Goal: Task Accomplishment & Management: Use online tool/utility

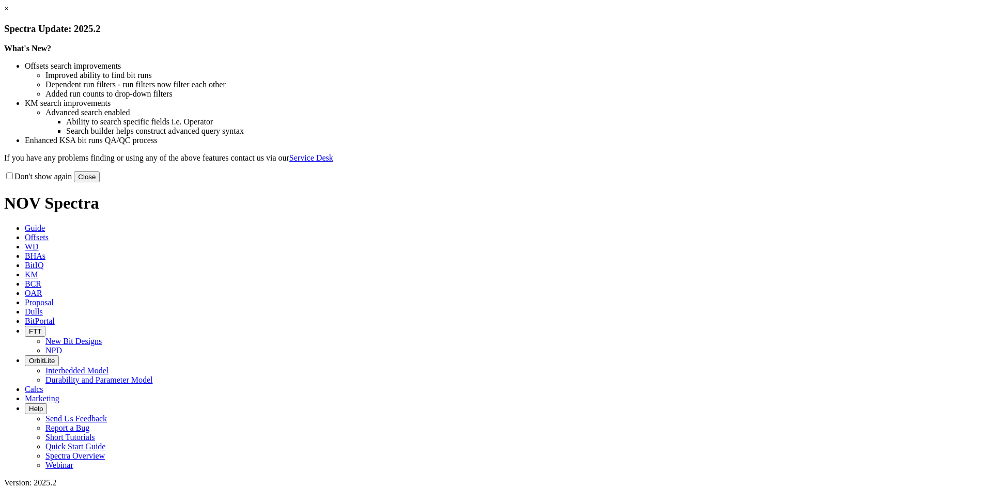
click at [9, 13] on link "×" at bounding box center [6, 8] width 5 height 9
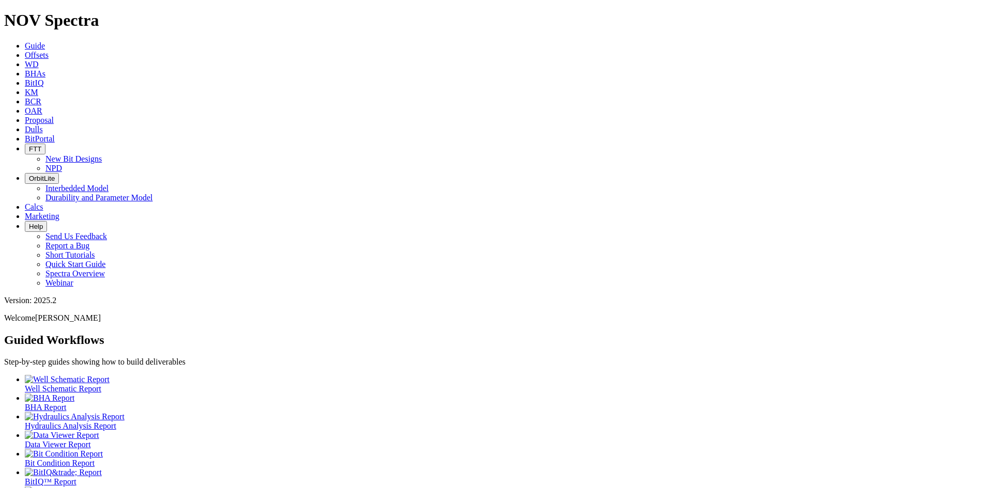
click at [49, 51] on span "Offsets" at bounding box center [37, 55] width 24 height 9
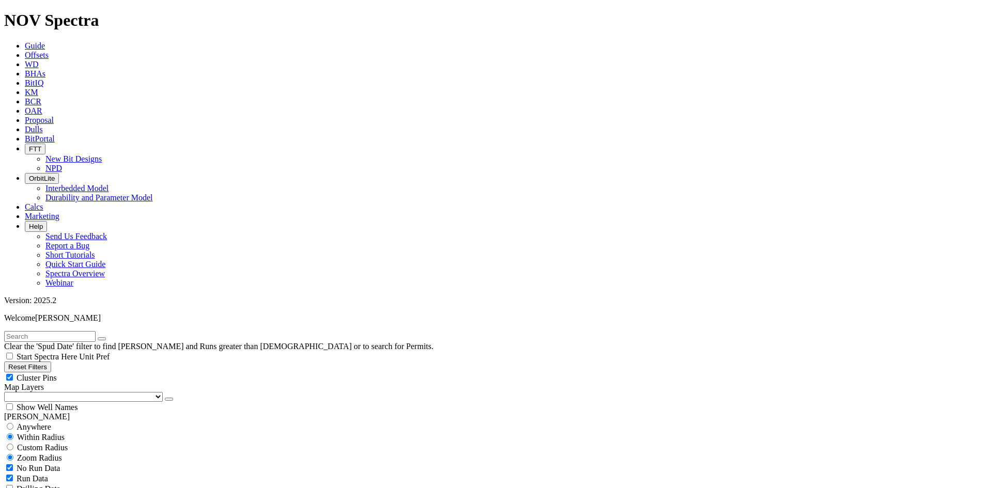
scroll to position [361, 0]
select select "7.875"
checkbox input "false"
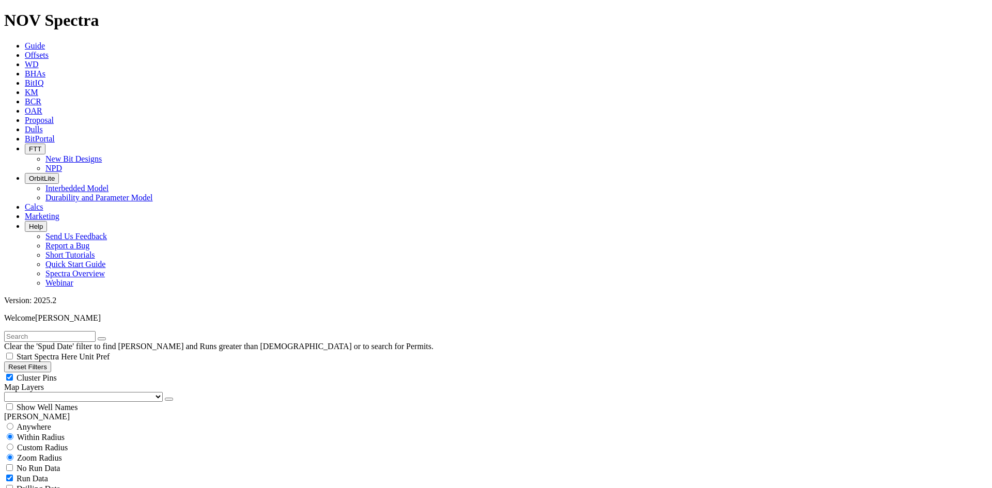
select select "? number:7.875 ?"
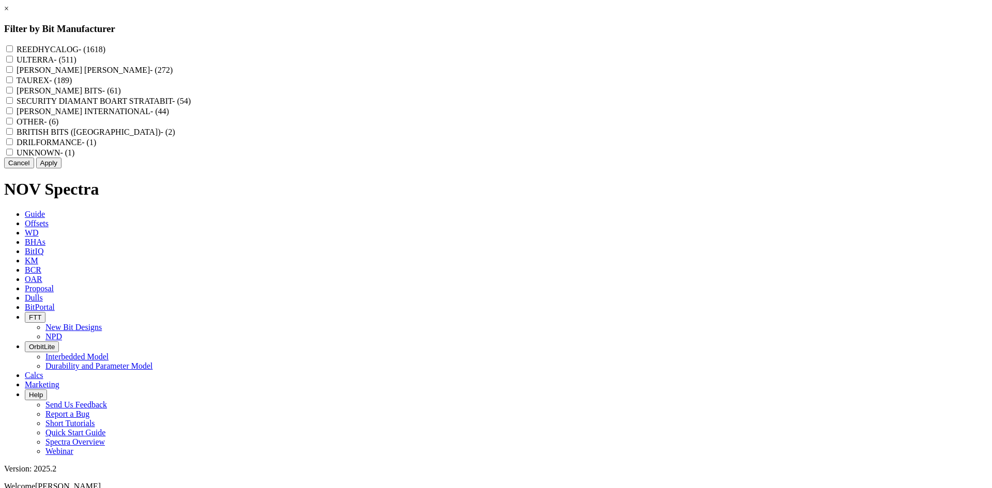
click at [105, 48] on label "REEDHYCALOG - (1618)" at bounding box center [61, 49] width 89 height 9
click at [13, 48] on input "REEDHYCALOG - (1618)" at bounding box center [9, 48] width 7 height 7
checkbox input "true"
click at [61, 168] on button "Apply" at bounding box center [48, 163] width 25 height 11
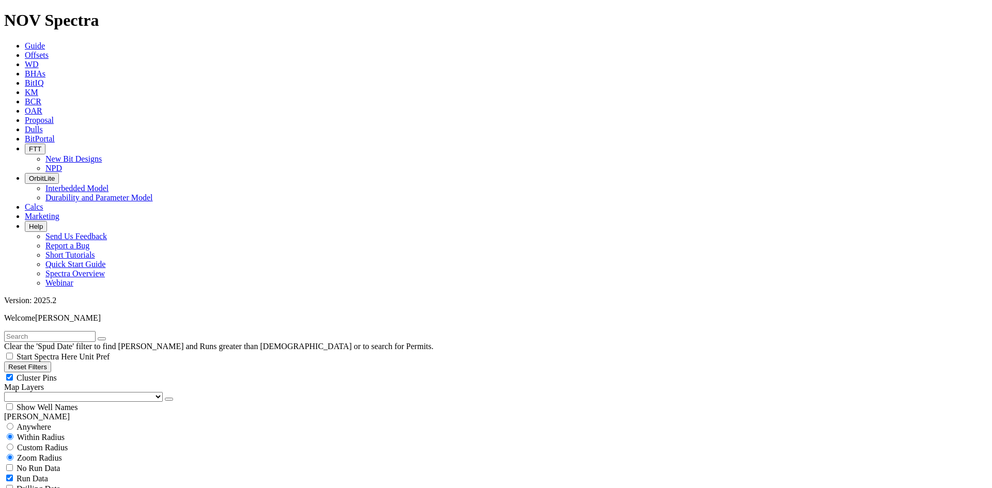
click at [57, 373] on span "Cluster Pins" at bounding box center [37, 377] width 40 height 9
checkbox input "false"
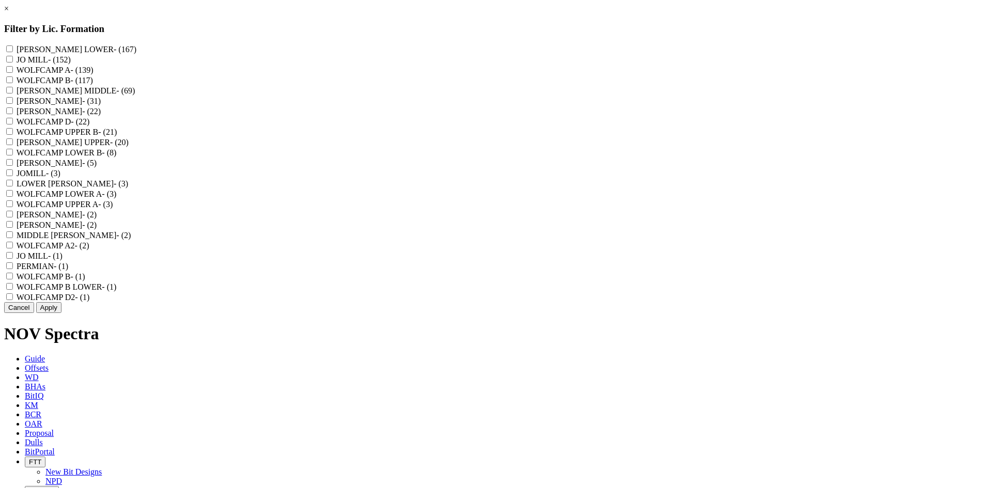
click at [93, 74] on label "WOLFCAMP A - (139)" at bounding box center [55, 70] width 77 height 9
click at [13, 73] on A "WOLFCAMP A - (139)" at bounding box center [9, 69] width 7 height 7
checkbox A "true"
click at [117, 198] on label "WOLFCAMP LOWER A - (3)" at bounding box center [67, 194] width 100 height 9
click at [13, 197] on A "WOLFCAMP LOWER A - (3)" at bounding box center [9, 193] width 7 height 7
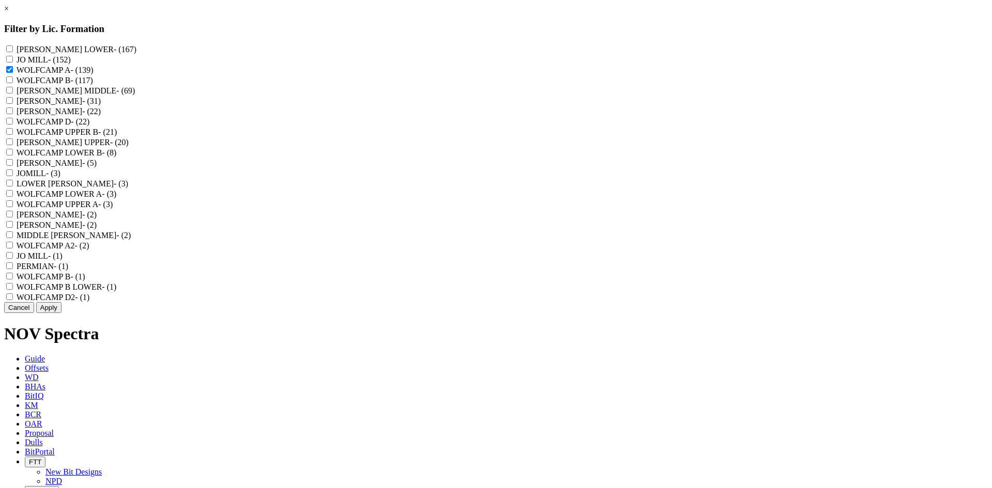
checkbox A "true"
click at [113, 209] on label "WOLFCAMP UPPER A - (3)" at bounding box center [65, 204] width 97 height 9
click at [13, 207] on A "WOLFCAMP UPPER A - (3)" at bounding box center [9, 203] width 7 height 7
checkbox A "true"
click at [61, 313] on button "Apply" at bounding box center [48, 307] width 25 height 11
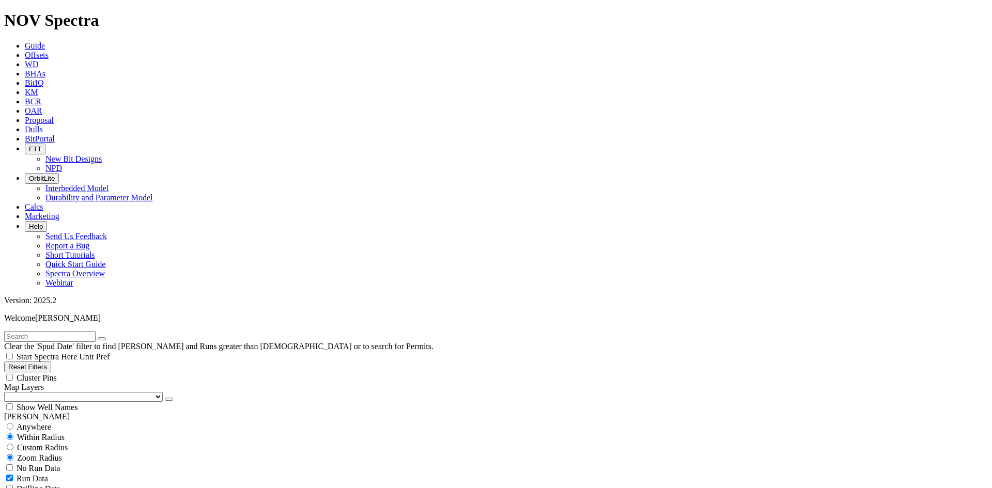
scroll to position [723, 0]
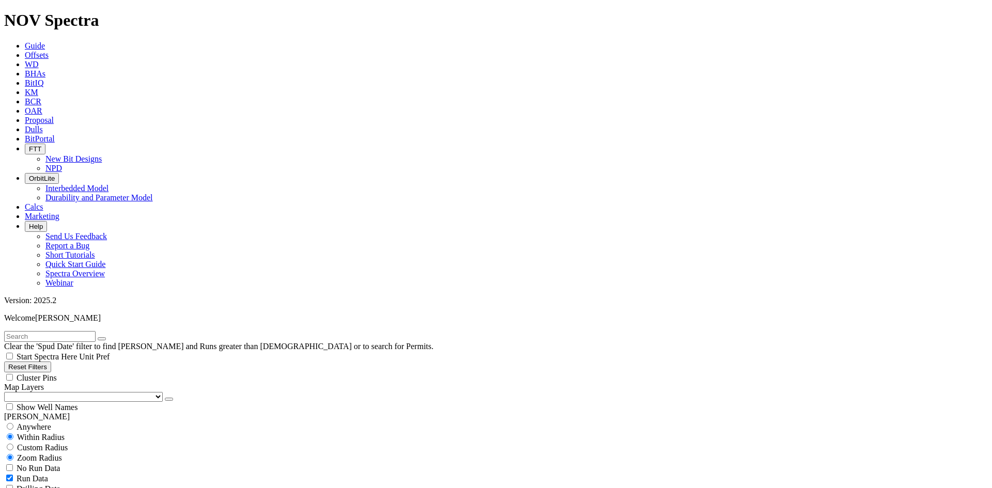
type input "18000"
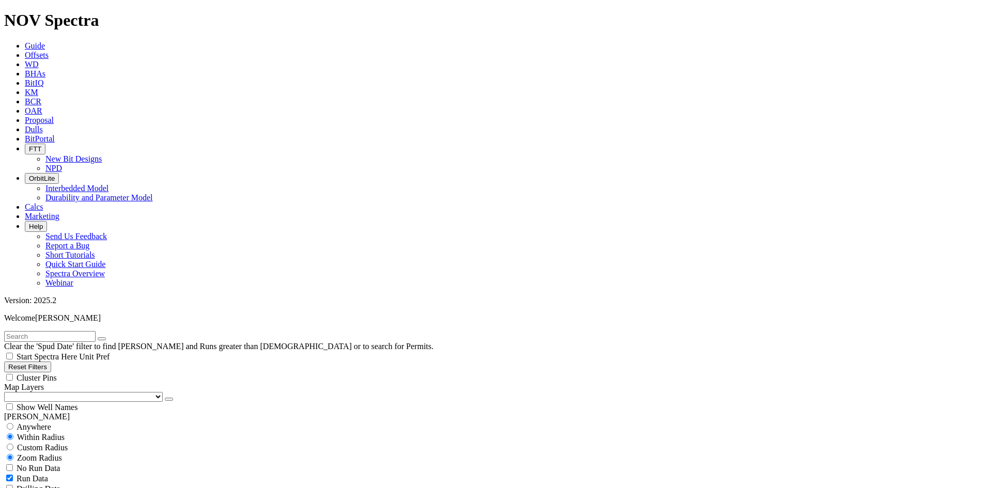
type input "190"
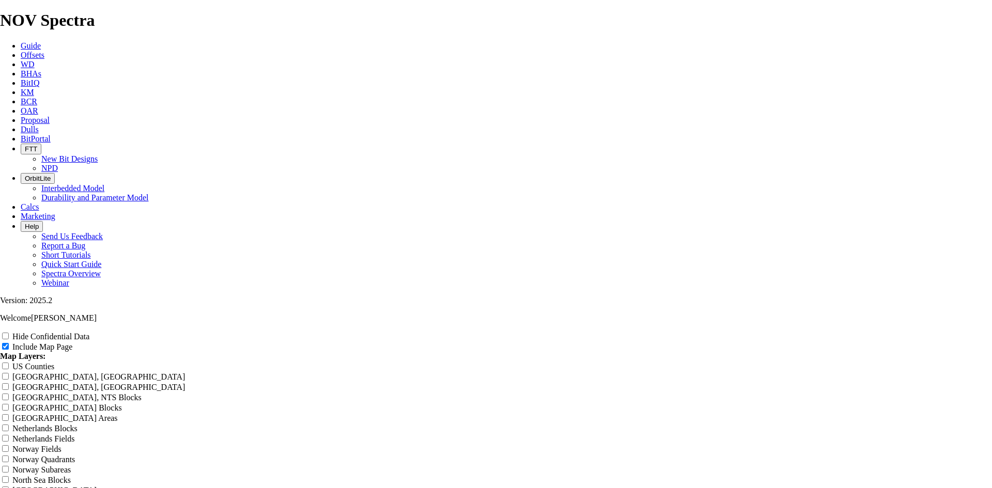
click at [89, 332] on label "Hide Confidential Data" at bounding box center [50, 336] width 77 height 9
click at [9, 333] on input "Hide Confidential Data" at bounding box center [5, 336] width 7 height 7
checkbox input "true"
drag, startPoint x: 597, startPoint y: 67, endPoint x: 498, endPoint y: 73, distance: 99.3
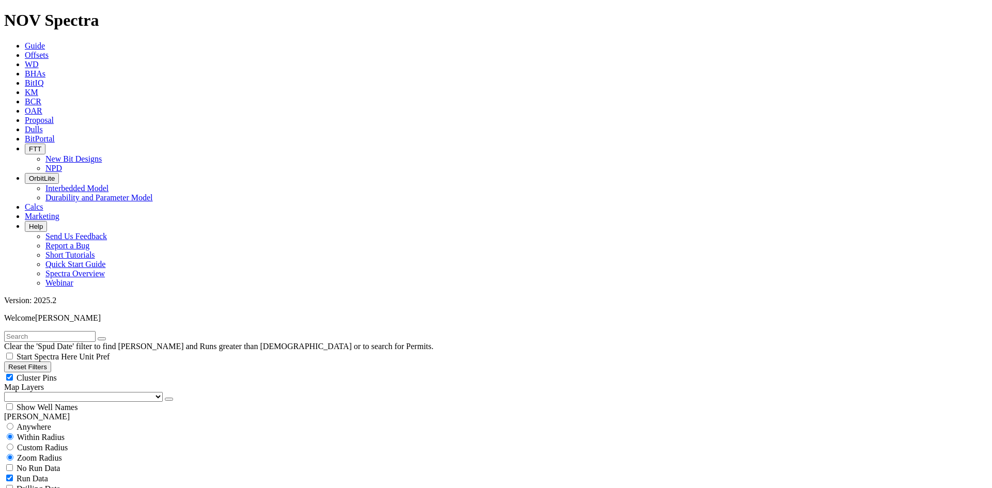
scroll to position [723, 0]
drag, startPoint x: 61, startPoint y: 457, endPoint x: 136, endPoint y: 470, distance: 76.6
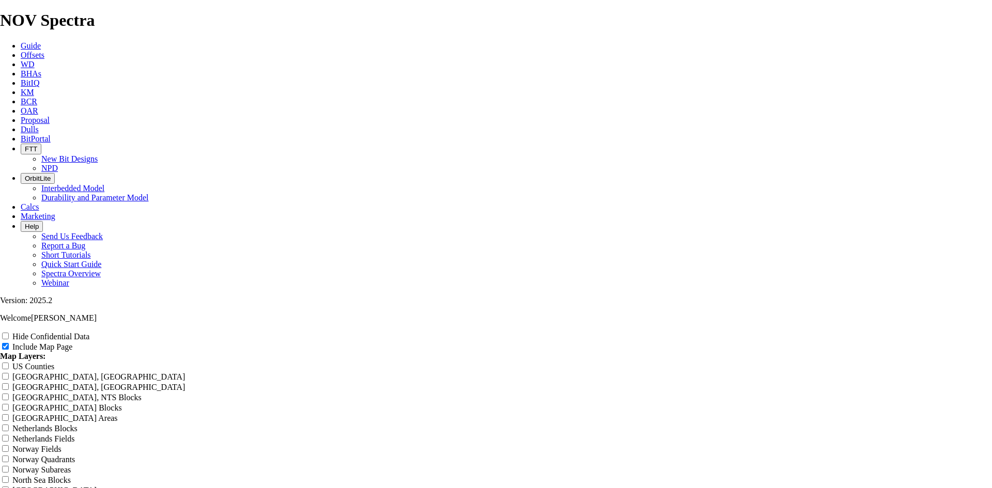
click at [9, 333] on input "Hide Confidential Data" at bounding box center [5, 336] width 7 height 7
checkbox input "true"
drag, startPoint x: 552, startPoint y: 79, endPoint x: 270, endPoint y: 98, distance: 283.1
type input "7"
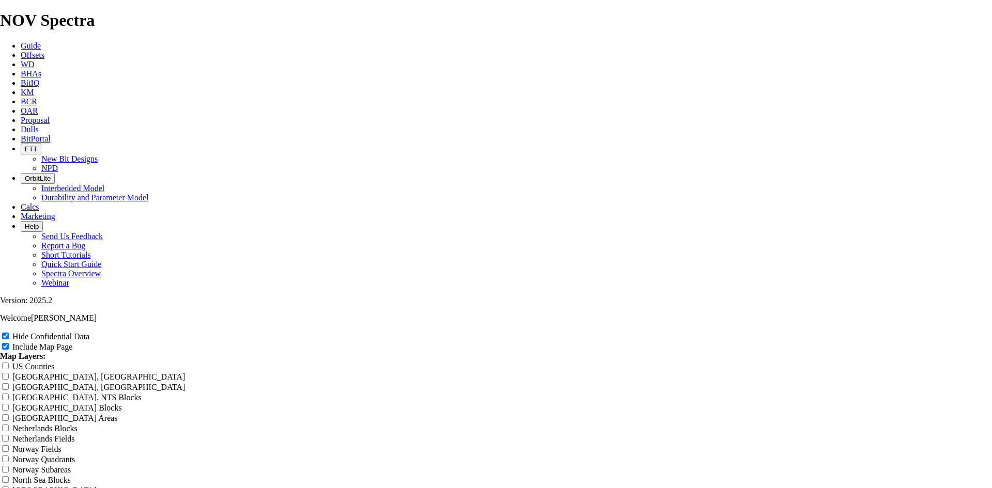
type input "7"
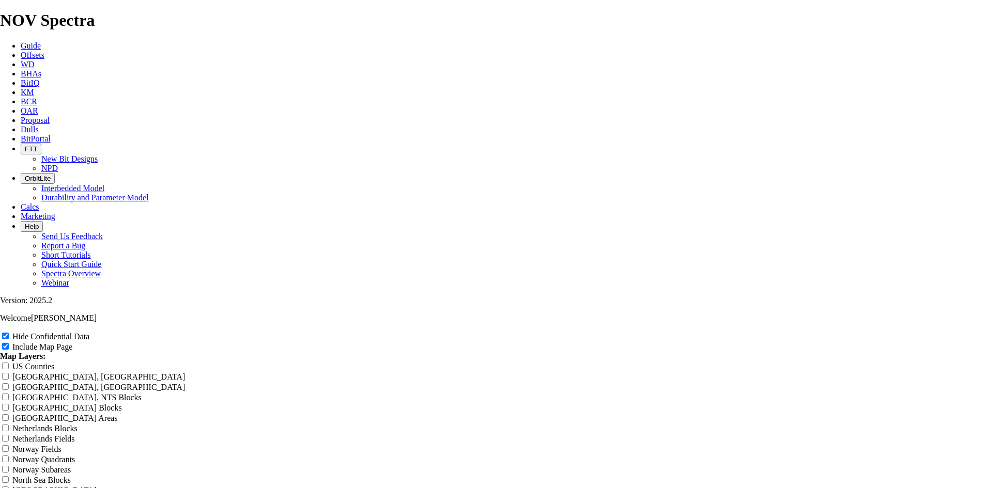
type input "7"
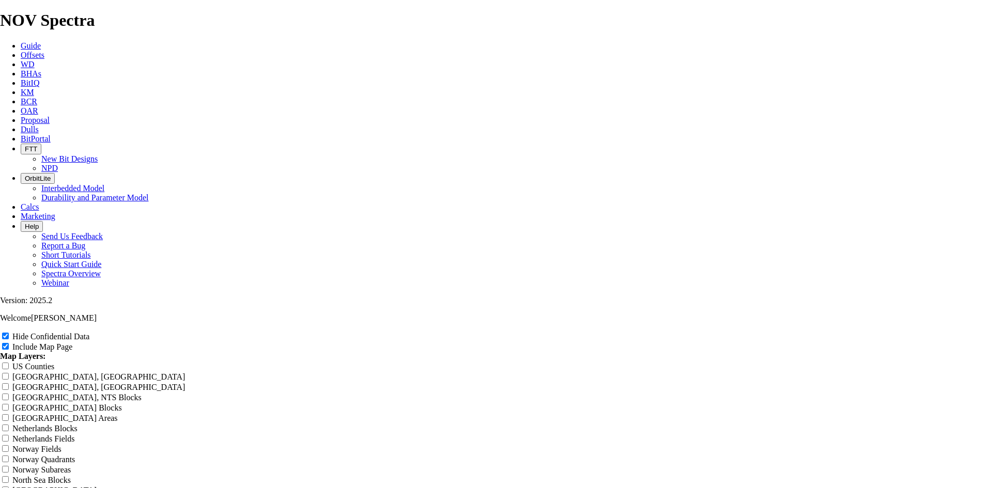
type input "7"
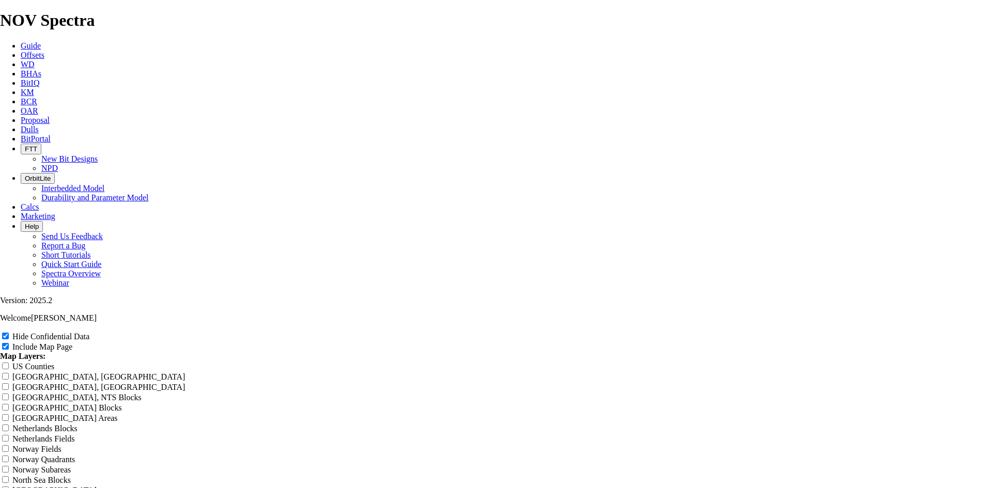
type input "7"
type input "7."
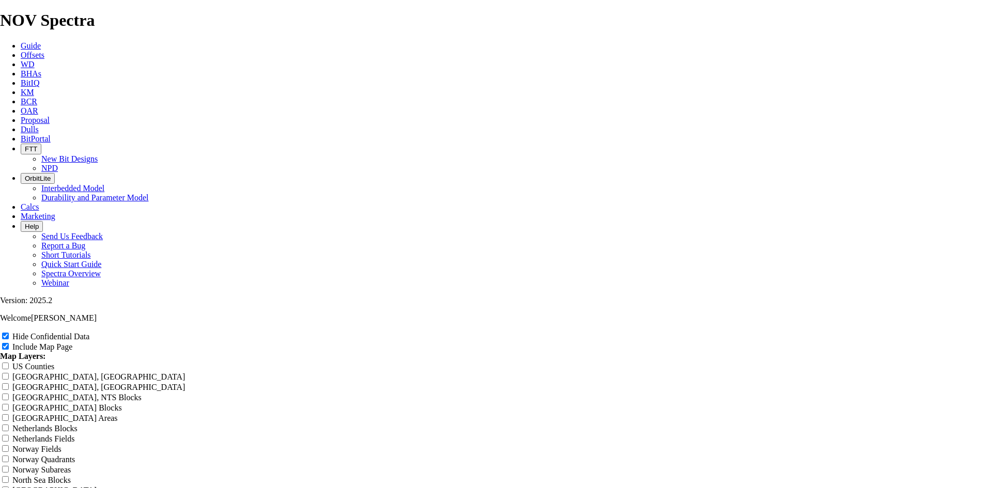
type input "7."
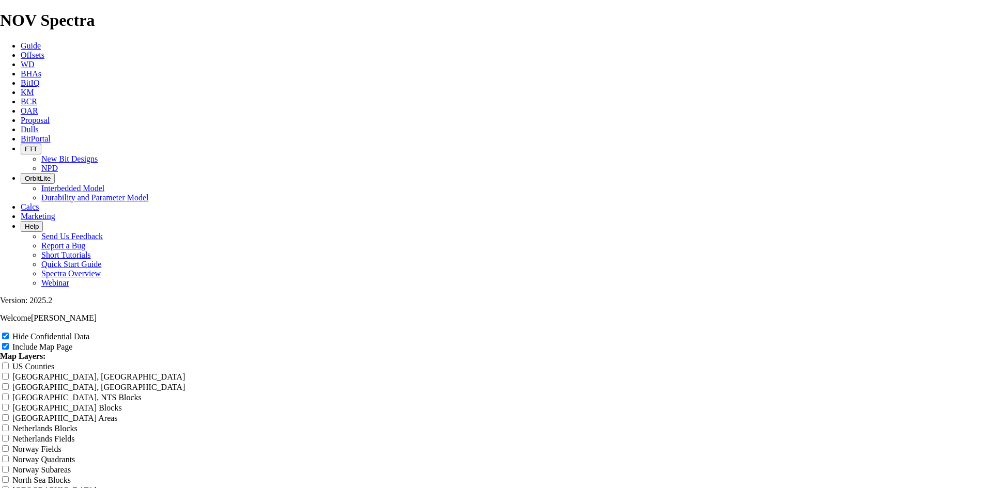
type input "7."
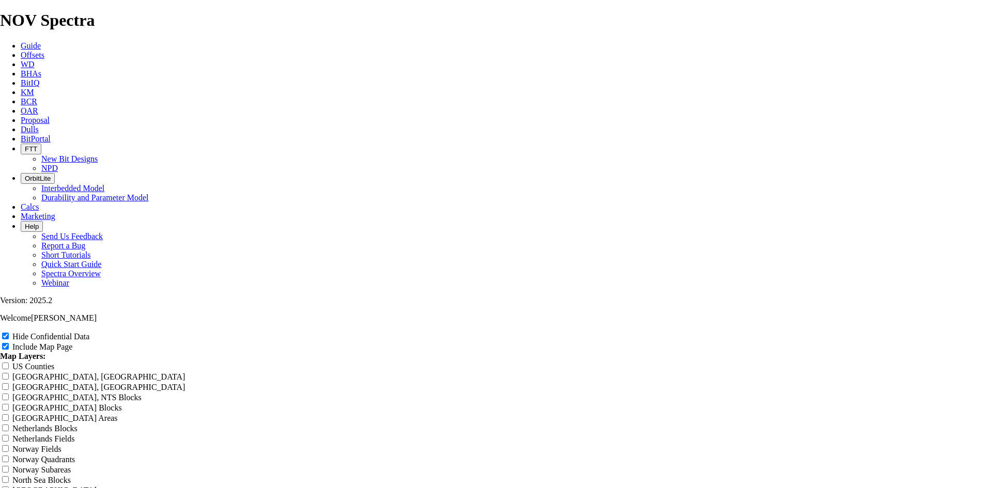
type input "7."
type input "7.8"
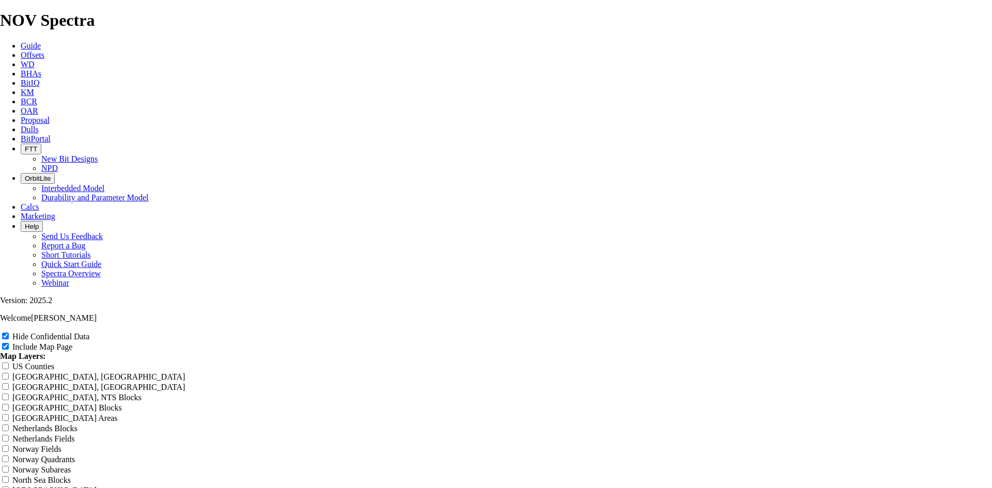
type input "7.8"
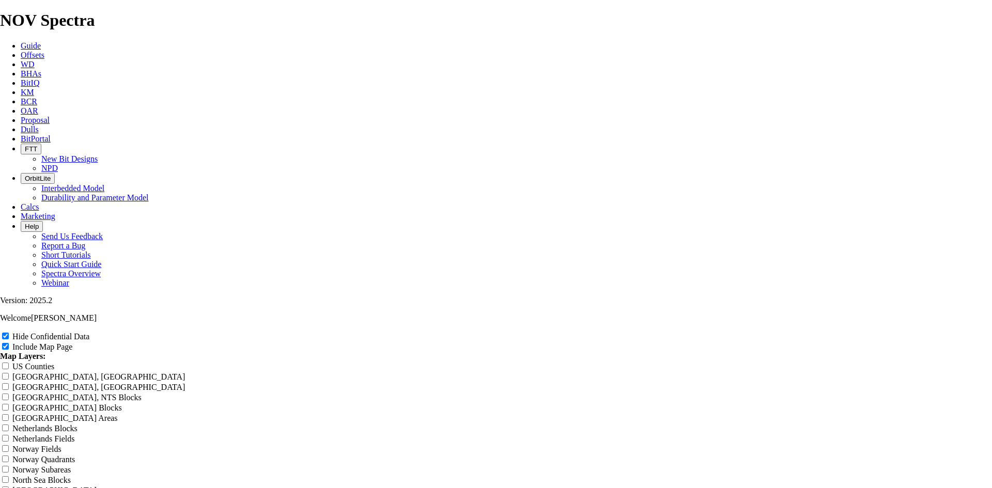
type input "7.8"
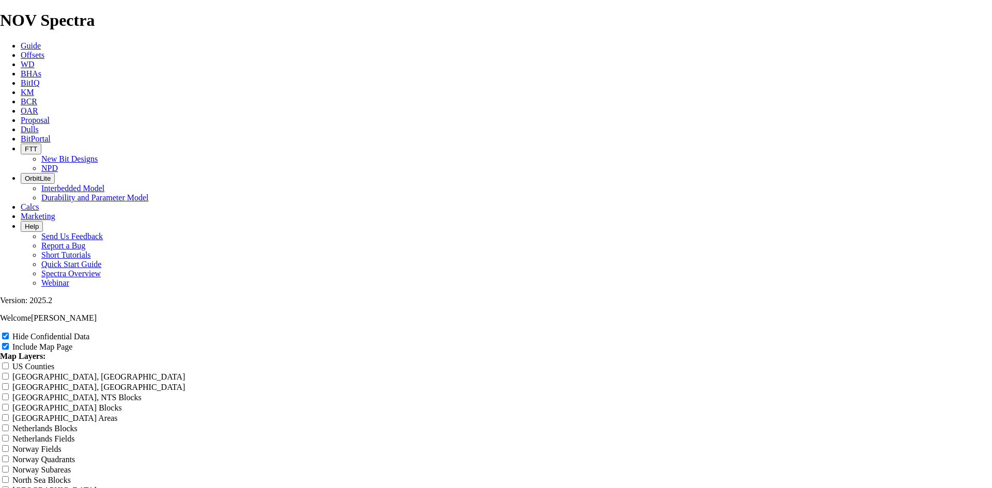
type input "7.8"
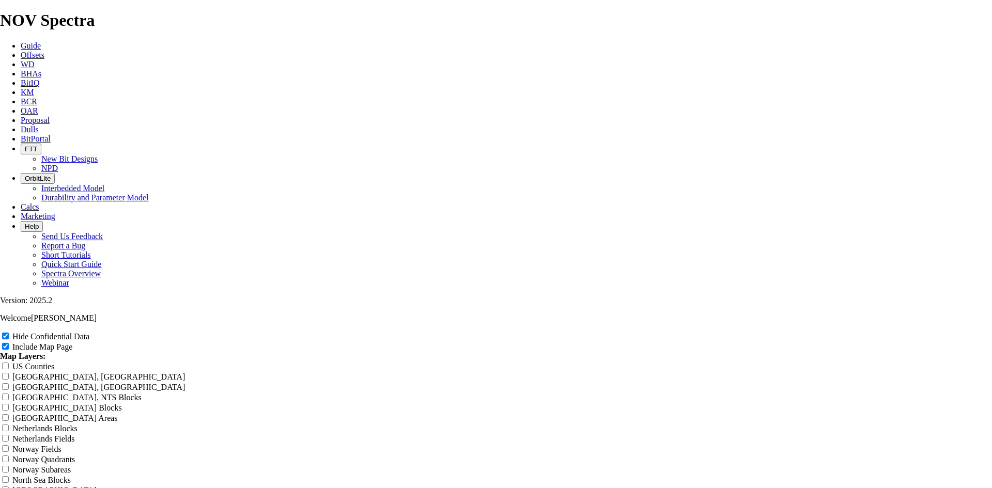
type input "7.88"
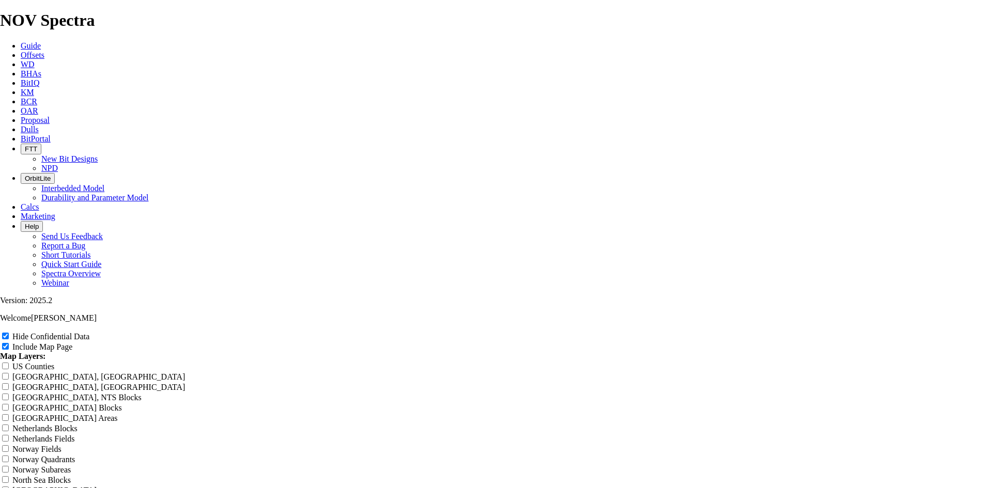
type input "7.88"
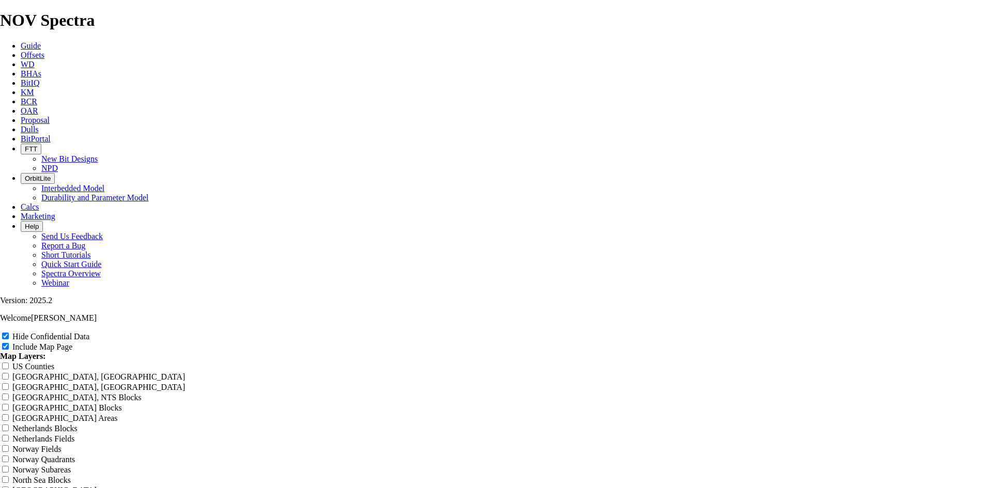
type input "7.88"
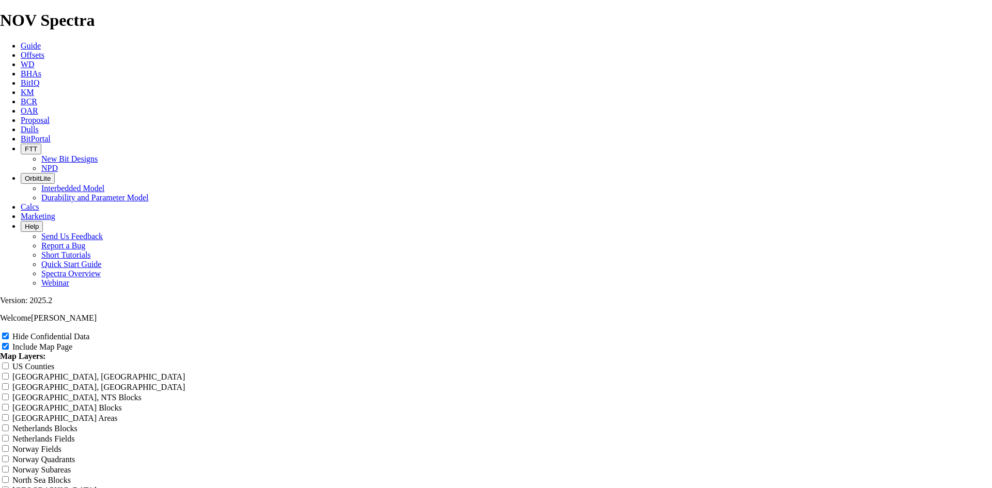
type input "7.88"
type input "7.88 T"
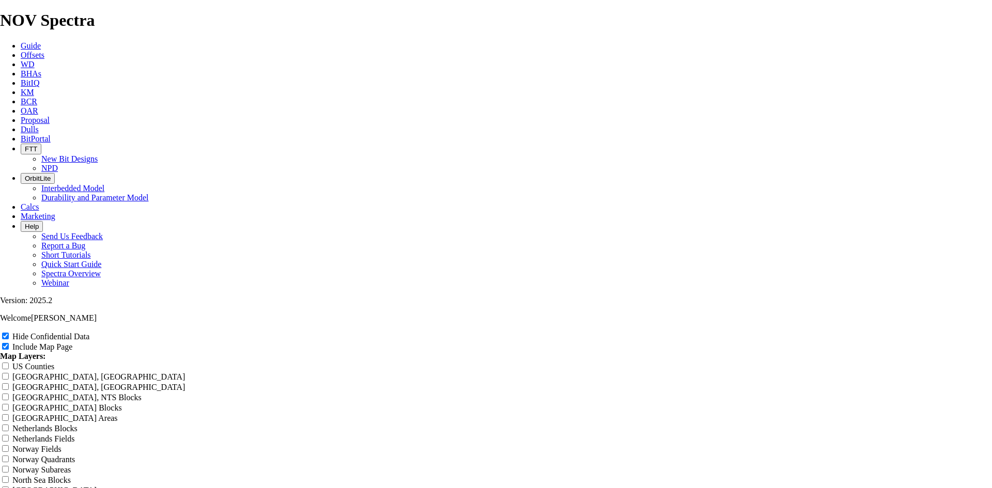
type input "7.88 T"
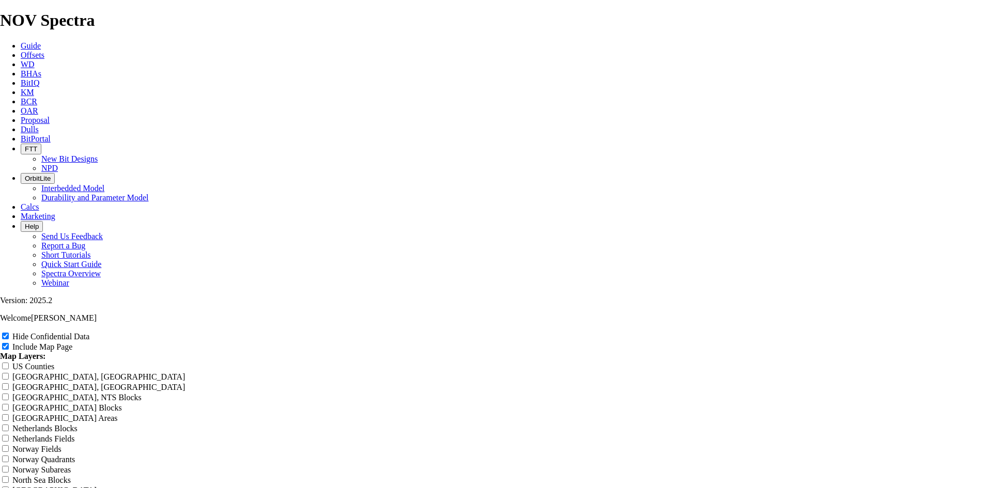
type input "7.88 T"
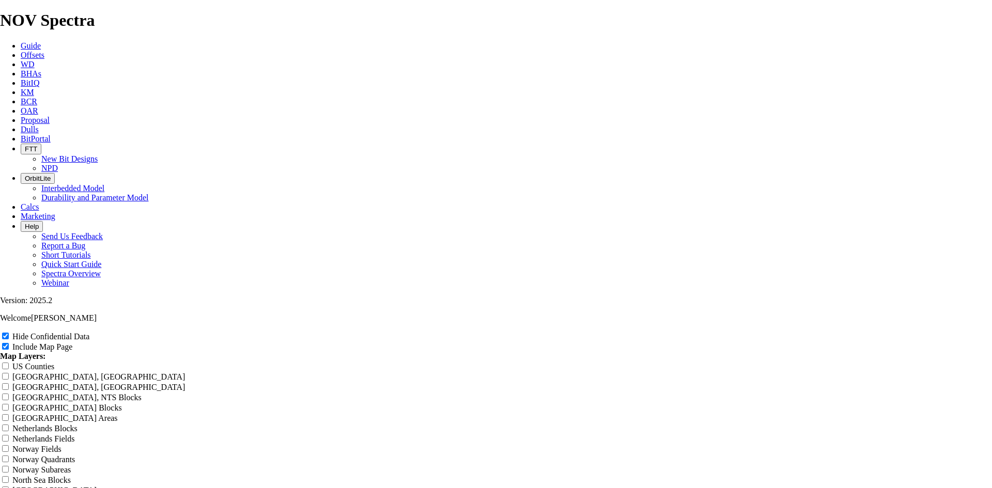
type input "7.88 T"
type input "7.88 TK"
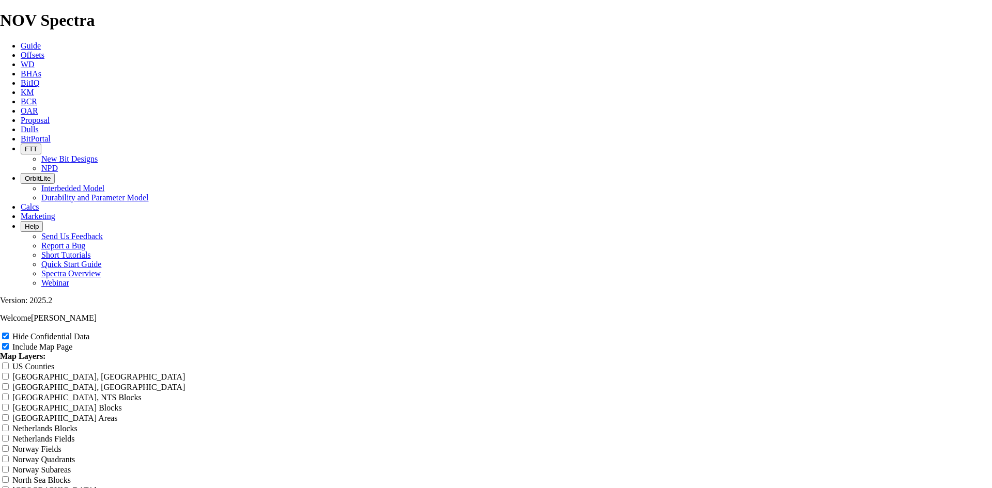
type input "7.88 TK"
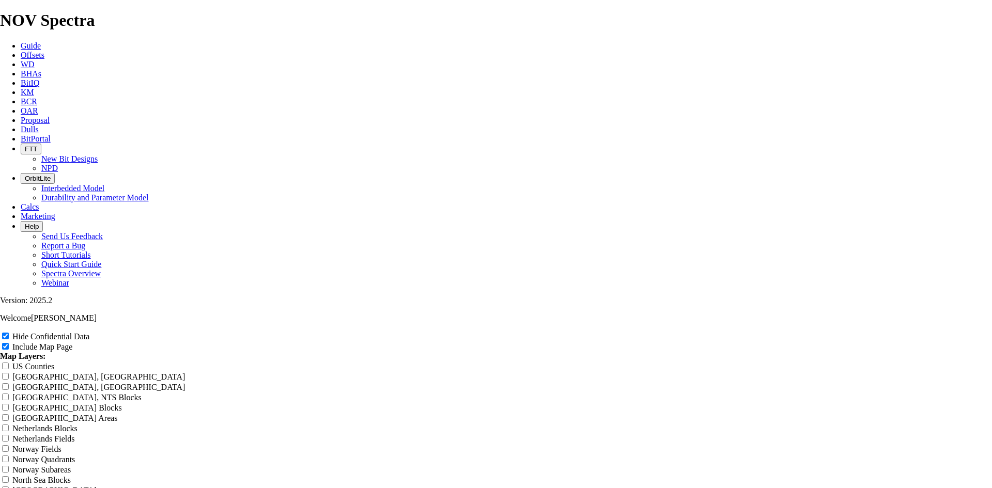
type input "7.88 TK"
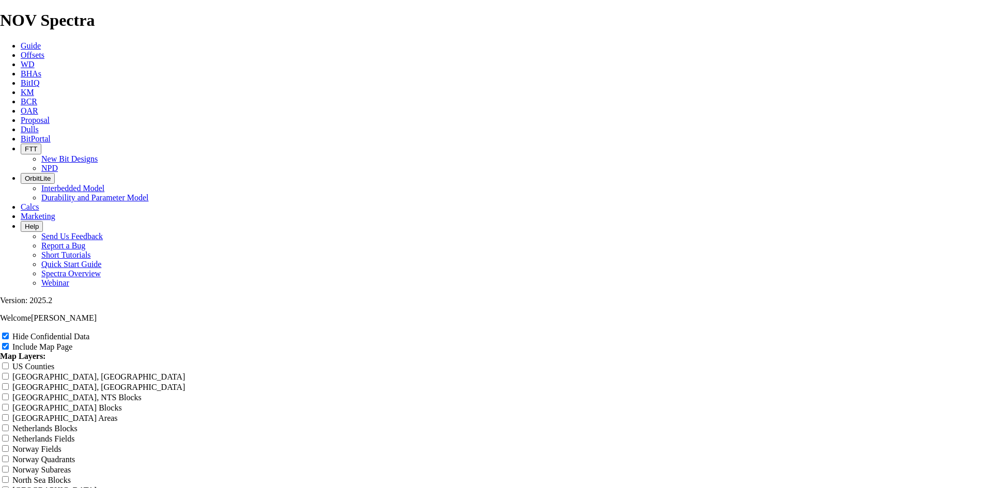
type input "7.88 TK"
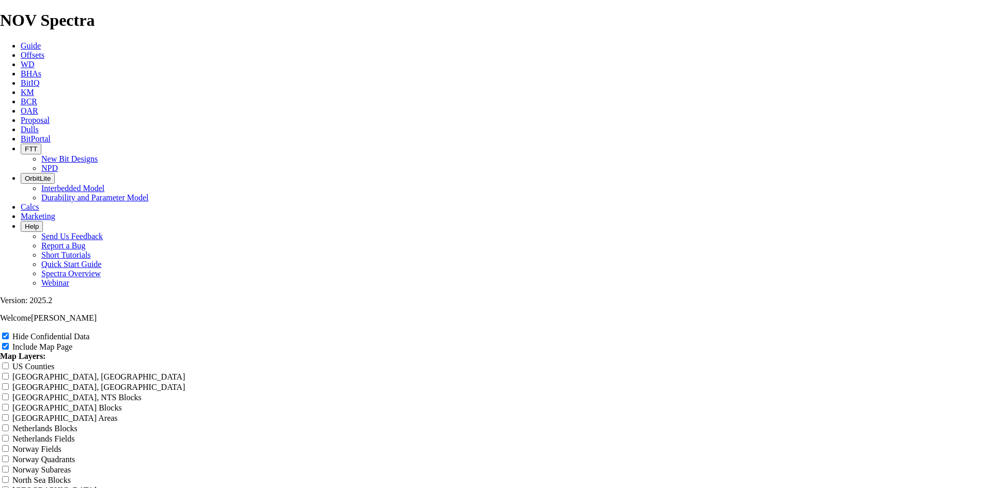
type input "7.88 TK"
type input "7.88 TKF"
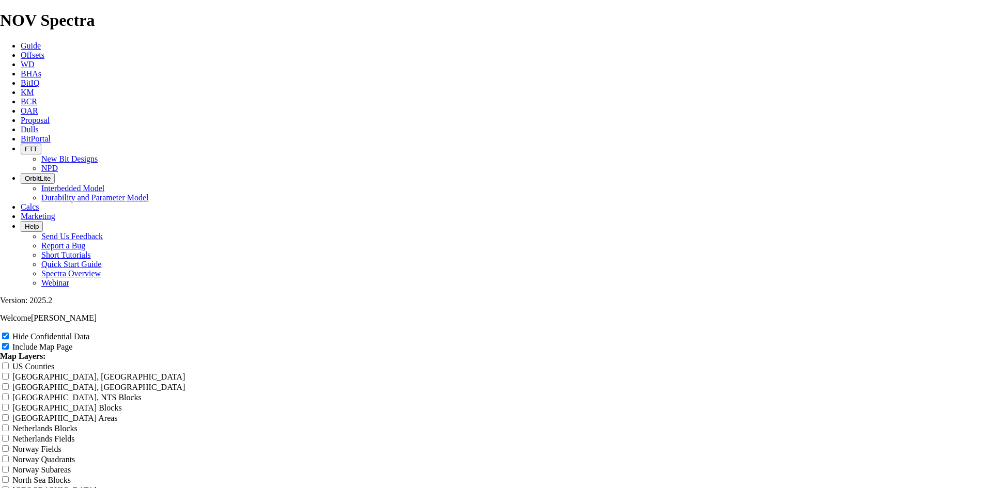
type input "7.88 TKF"
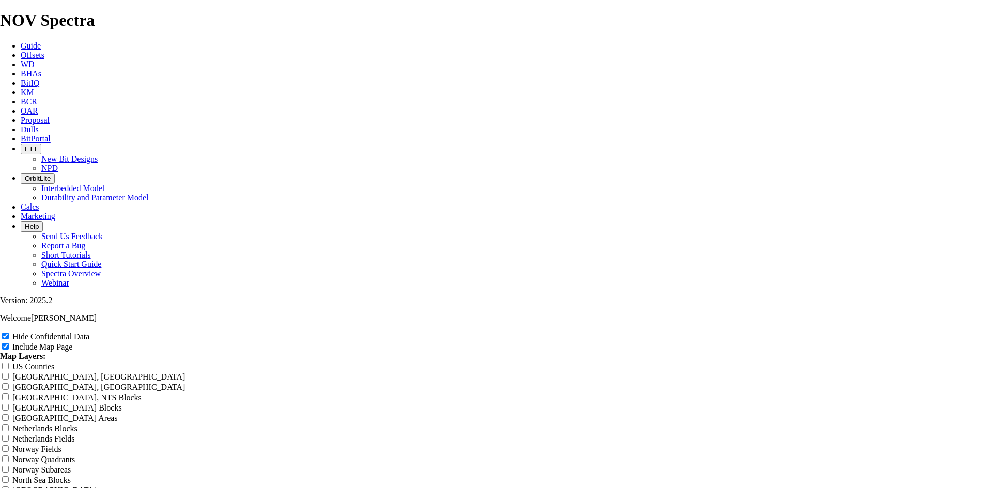
type input "7.88 TKF"
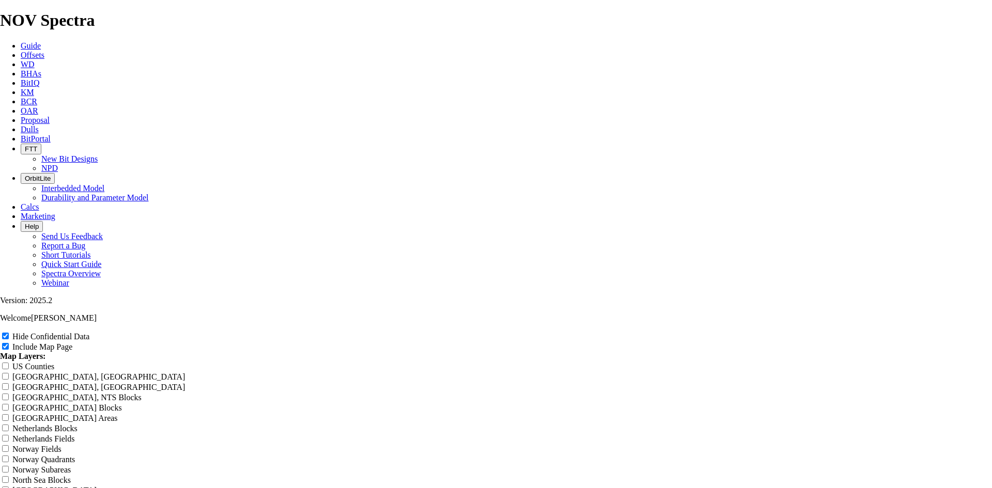
type input "7.88 TKF"
type input "7.88 TKF6"
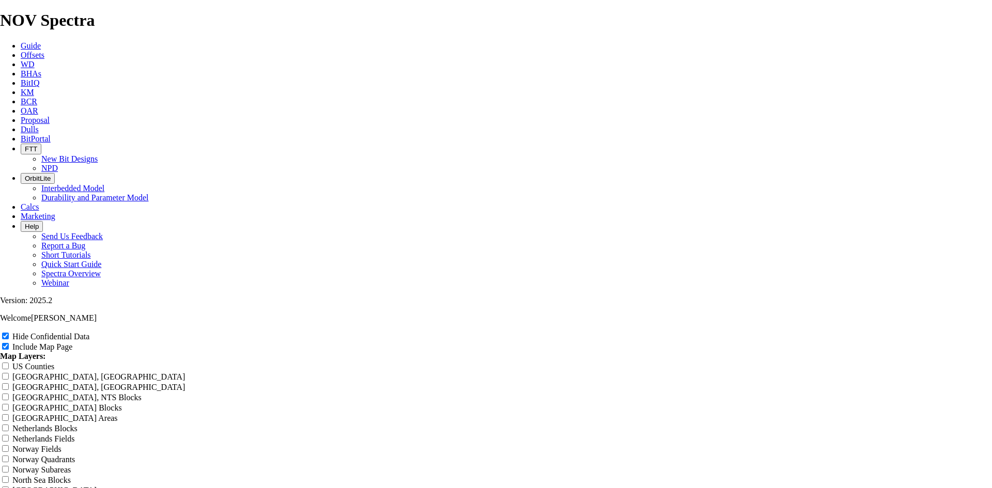
type input "7.88 TKF6"
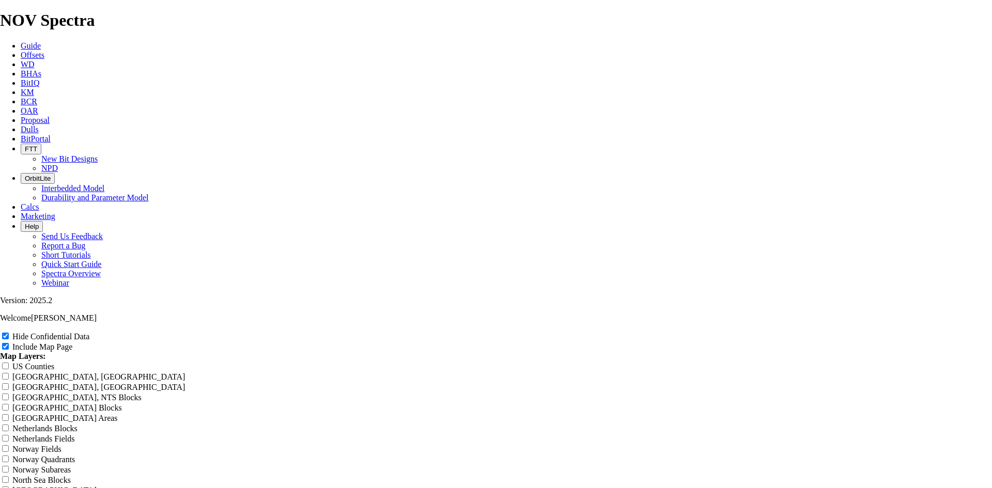
type input "7.88 TKF6"
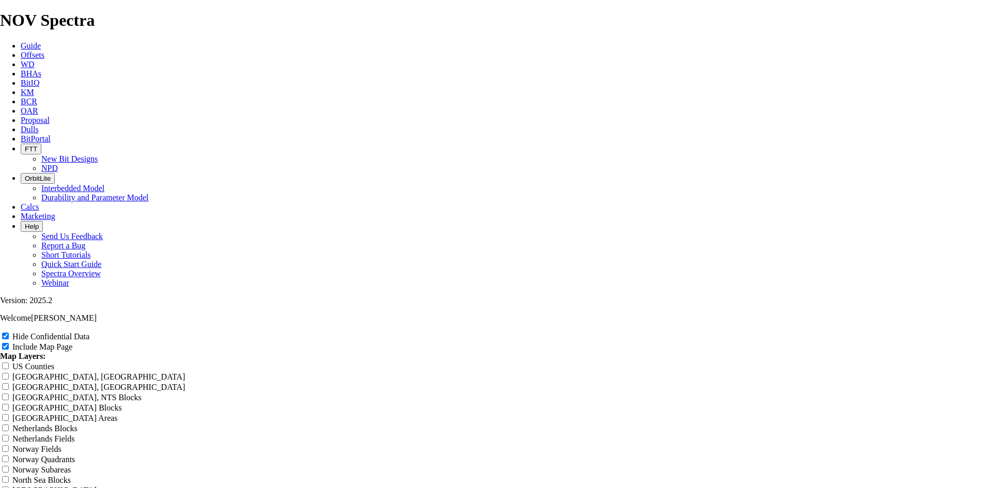
type input "7.88 TKF6"
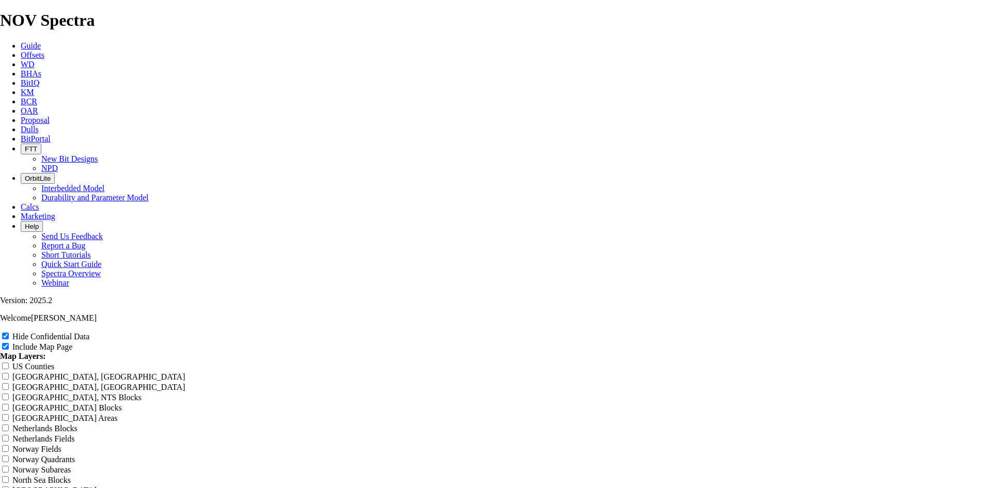
type input "7.88 TKF63"
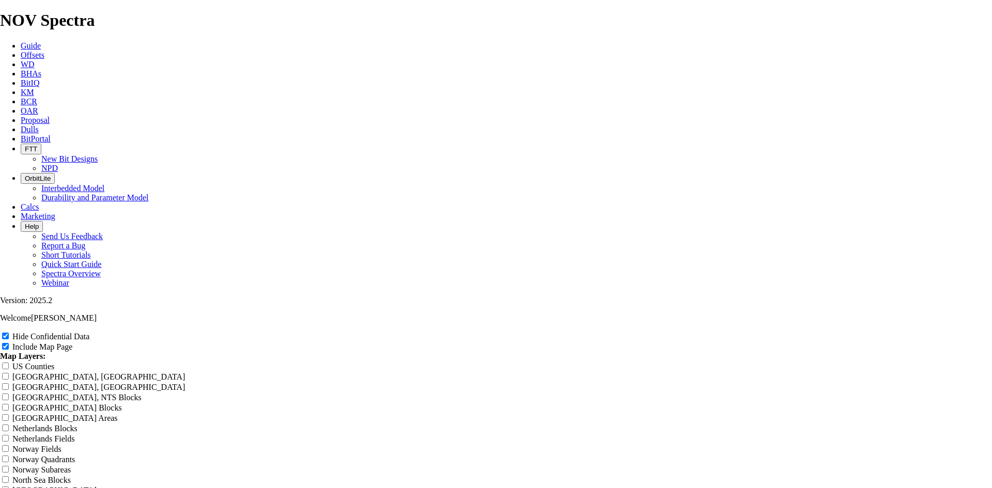
type input "7.88 TKF63"
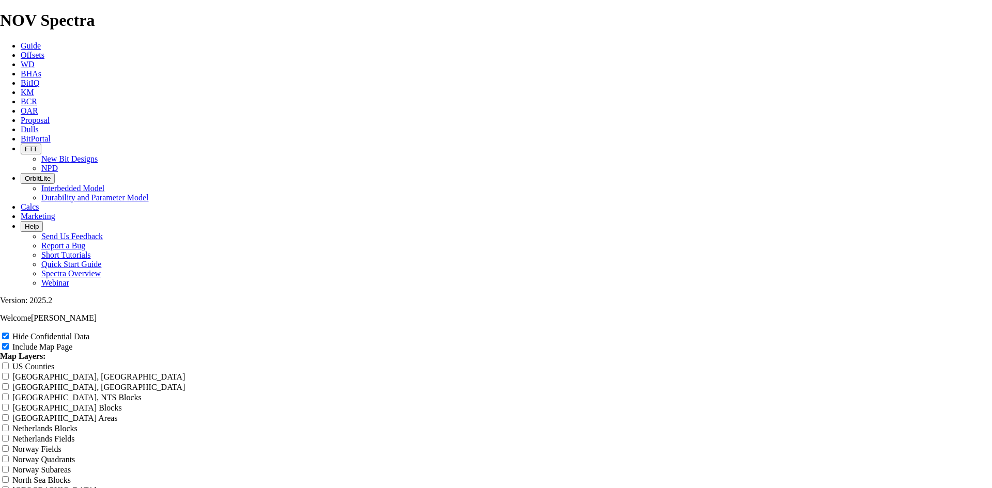
type input "7.88 TKF63"
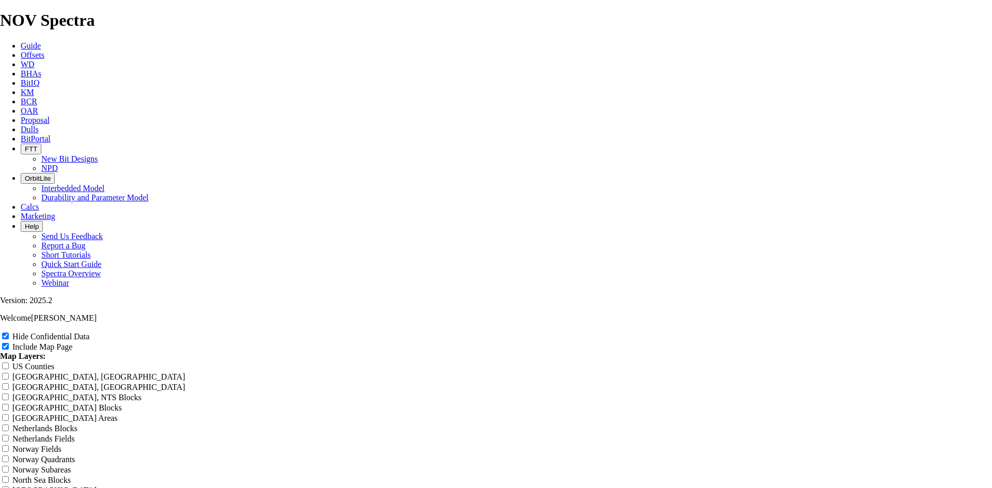
type input "7.88 TKF63"
type input "7.88 TKF63 N"
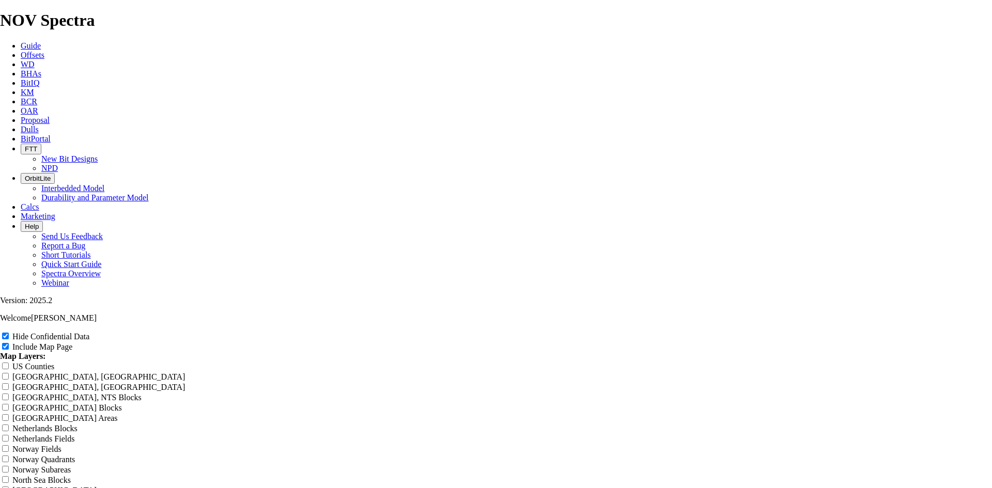
type input "7.88 TKF63 N"
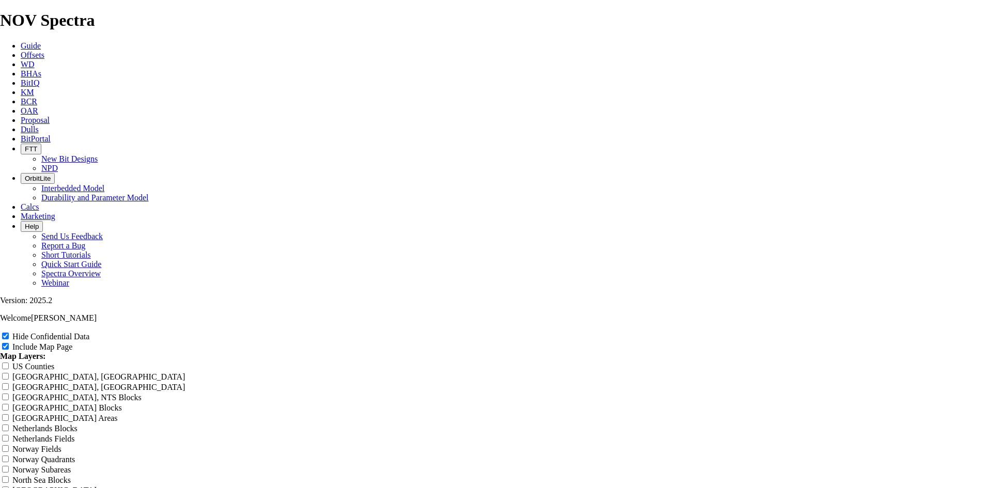
type input "7.88 TKF63 N"
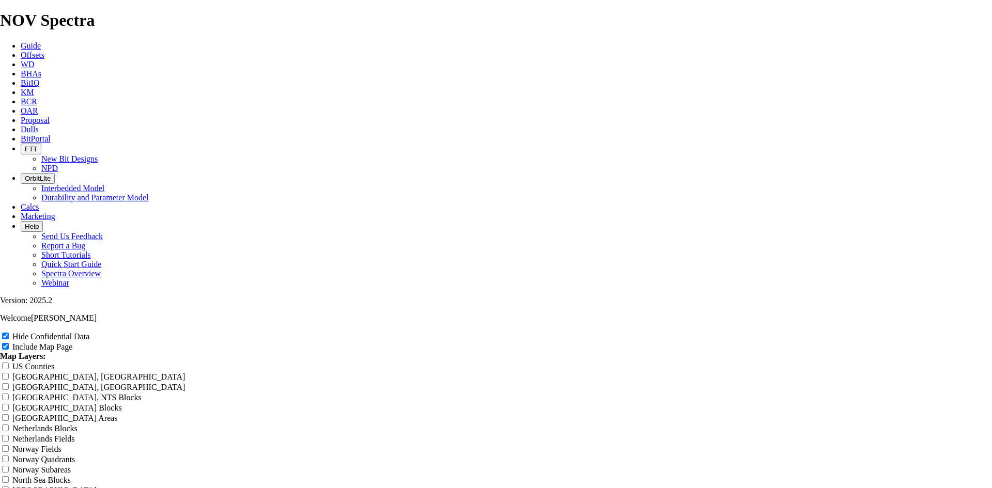
type input "7.88 TKF63 N"
type input "7.88 TKF63 N W"
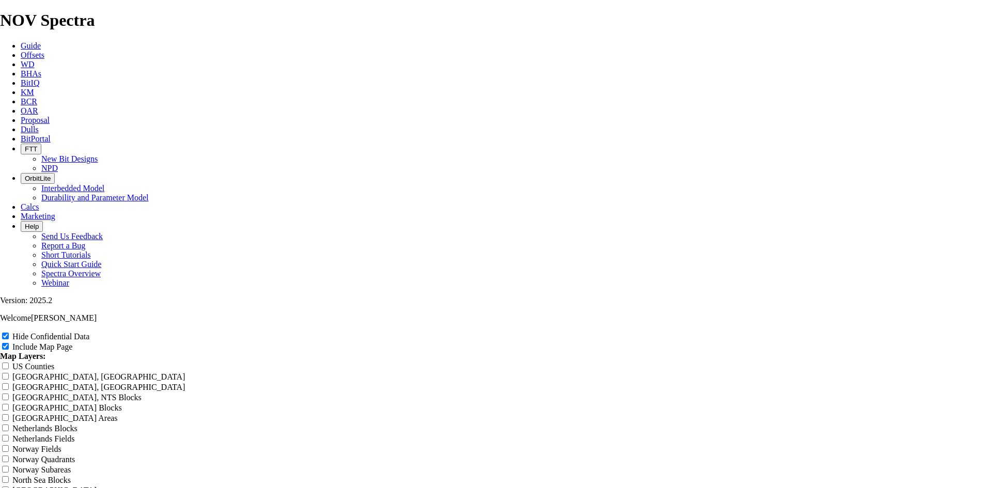
type input "7.88 TKF63 N W"
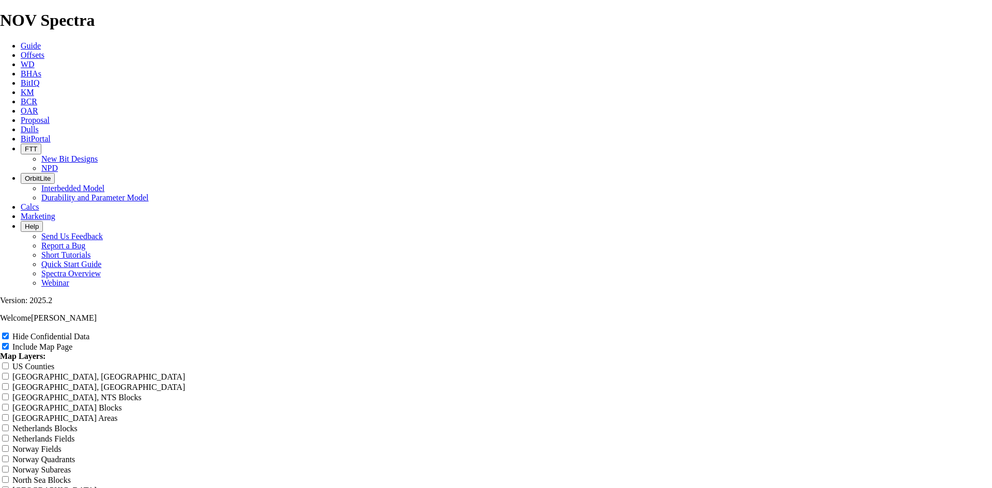
type input "7.88 TKF63 N W"
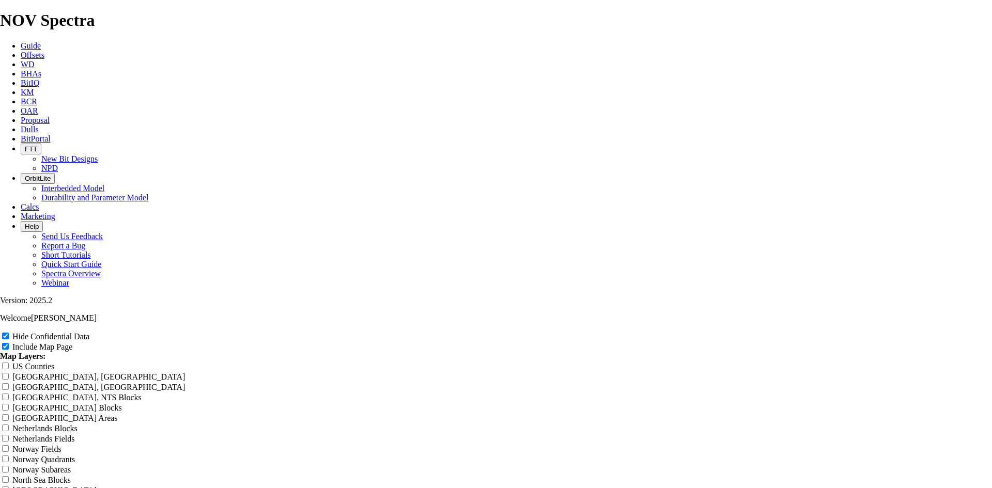
type input "7.88 TKF63 N W"
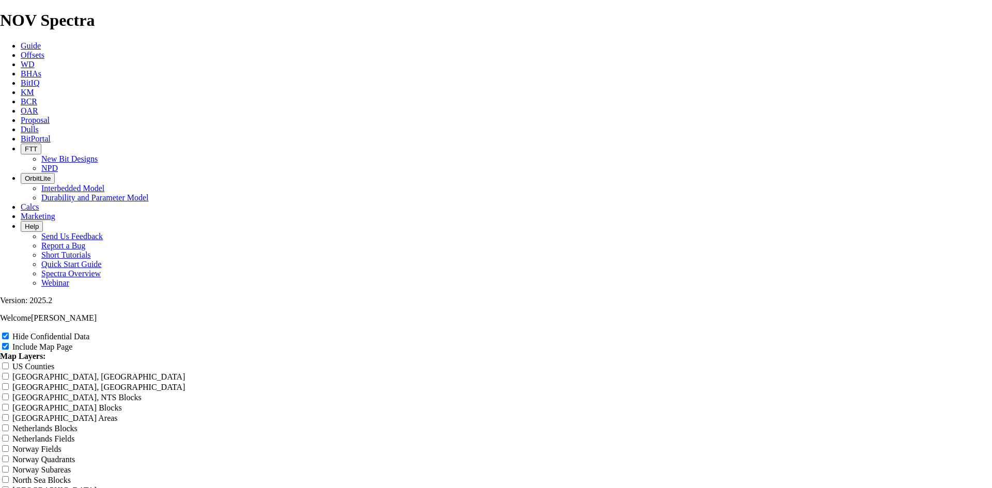
type input "7.88 TKF63 N W"
drag, startPoint x: 549, startPoint y: 200, endPoint x: 322, endPoint y: 215, distance: 227.2
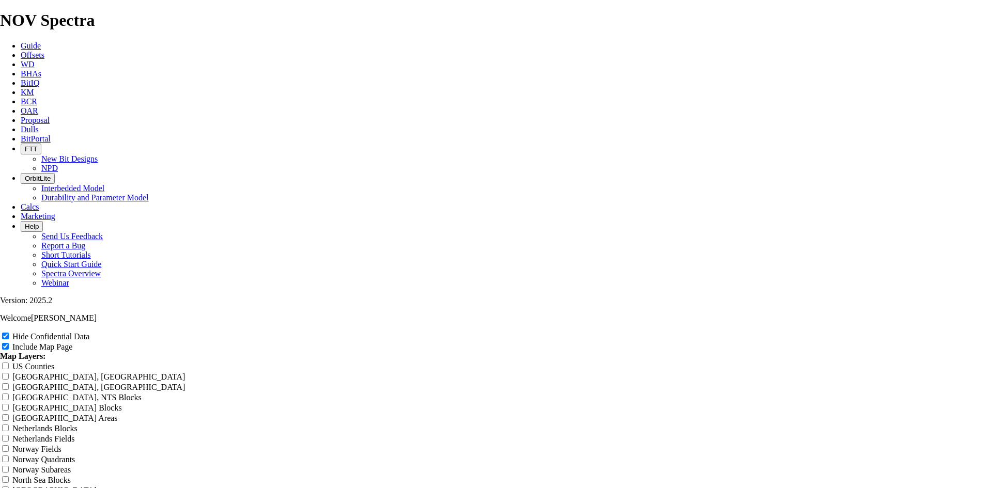
scroll to position [0, 0]
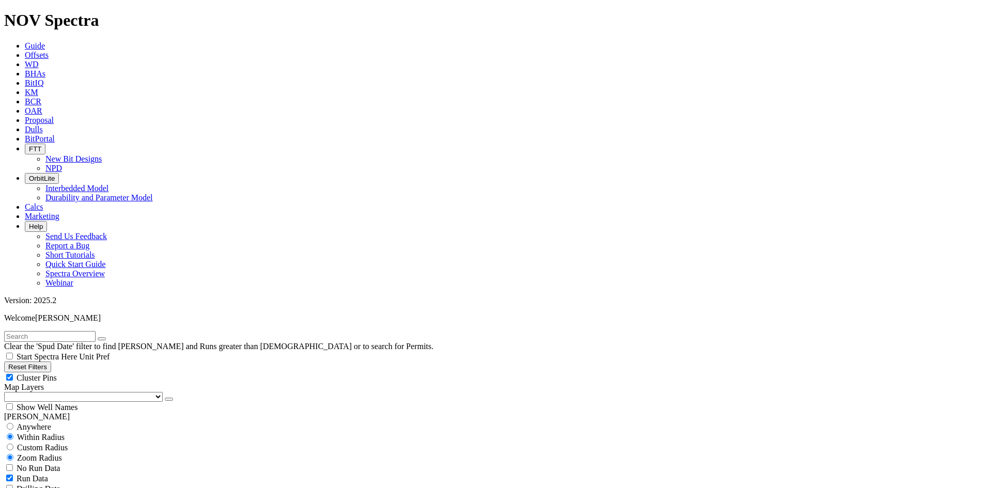
click at [51, 361] on button "Reset Filters" at bounding box center [27, 366] width 47 height 11
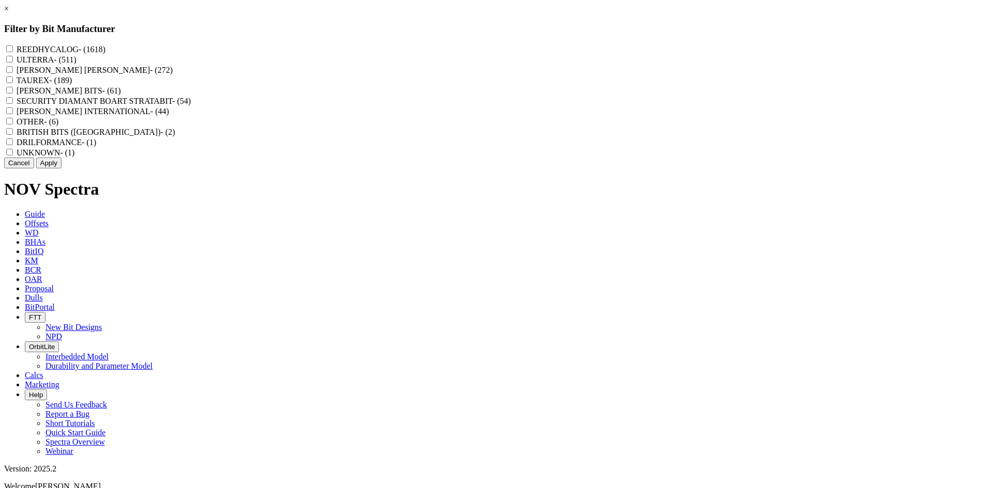
click at [467, 44] on div "REEDHYCALOG - (1618)" at bounding box center [495, 49] width 983 height 10
click at [105, 53] on label "REEDHYCALOG - (1618)" at bounding box center [61, 49] width 89 height 9
click at [13, 52] on input "REEDHYCALOG - (1618)" at bounding box center [9, 48] width 7 height 7
click at [61, 168] on button "Apply" at bounding box center [48, 163] width 25 height 11
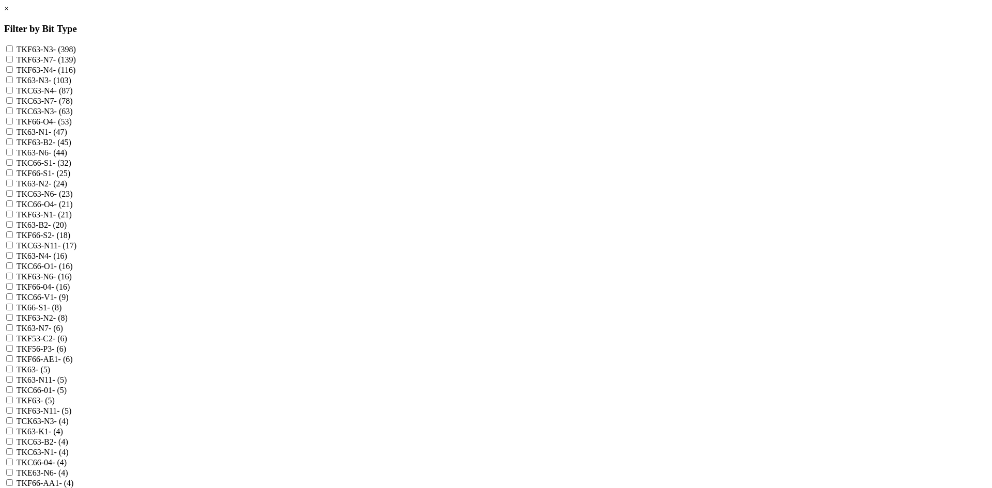
click at [76, 48] on label "TKF63-N3 - (398)" at bounding box center [46, 49] width 59 height 9
click at [13, 48] on input "TKF63-N3 - (398)" at bounding box center [9, 48] width 7 height 7
click at [76, 64] on label "TKF63-N7 - (139)" at bounding box center [46, 59] width 59 height 9
click at [13, 62] on input "TKF63-N7 - (139)" at bounding box center [9, 59] width 7 height 7
click at [76, 74] on label "TKF63-N4 - (116)" at bounding box center [46, 70] width 59 height 9
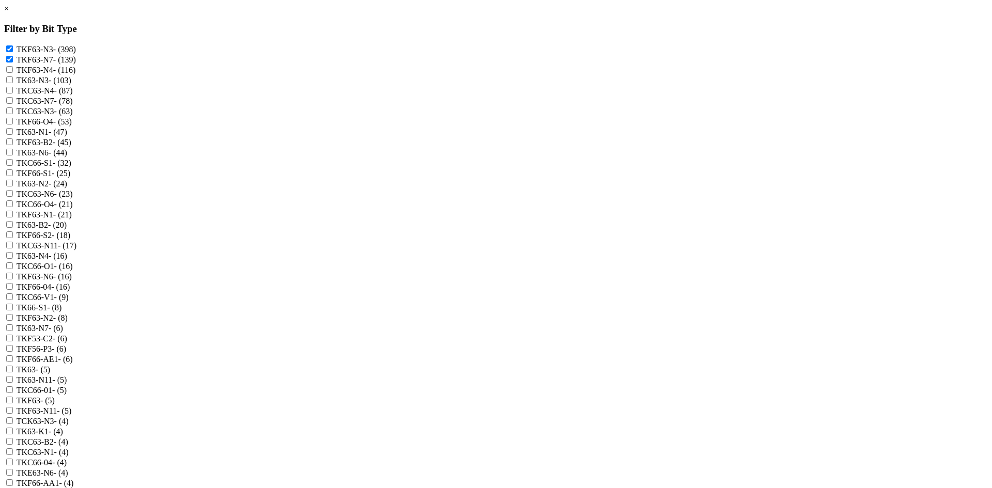
click at [13, 73] on input "TKF63-N4 - (116)" at bounding box center [9, 69] width 7 height 7
click at [71, 85] on label "TK63-N3 - (103)" at bounding box center [44, 80] width 55 height 9
click at [13, 83] on input "TK63-N3 - (103)" at bounding box center [9, 79] width 7 height 7
click at [73, 95] on label "TKC63-N4 - (87)" at bounding box center [45, 90] width 56 height 9
click at [13, 93] on input "TKC63-N4 - (87)" at bounding box center [9, 90] width 7 height 7
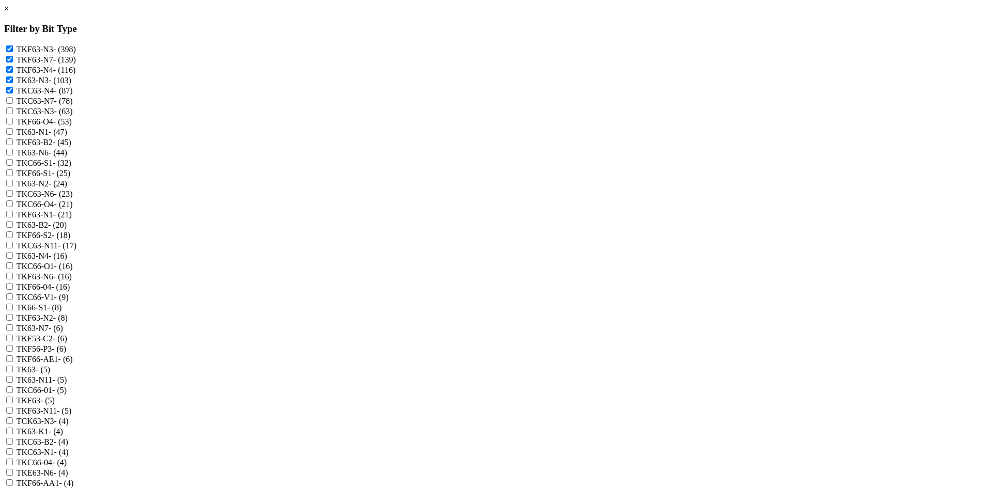
click at [73, 105] on label "TKC63-N7 - (78)" at bounding box center [45, 101] width 56 height 9
click at [13, 104] on input "TKC63-N7 - (78)" at bounding box center [9, 100] width 7 height 7
click at [73, 116] on label "TKC63-N3 - (63)" at bounding box center [45, 111] width 56 height 9
click at [13, 114] on input "TKC63-N3 - (63)" at bounding box center [9, 110] width 7 height 7
click at [67, 136] on label "TK63-N1 - (47)" at bounding box center [42, 132] width 51 height 9
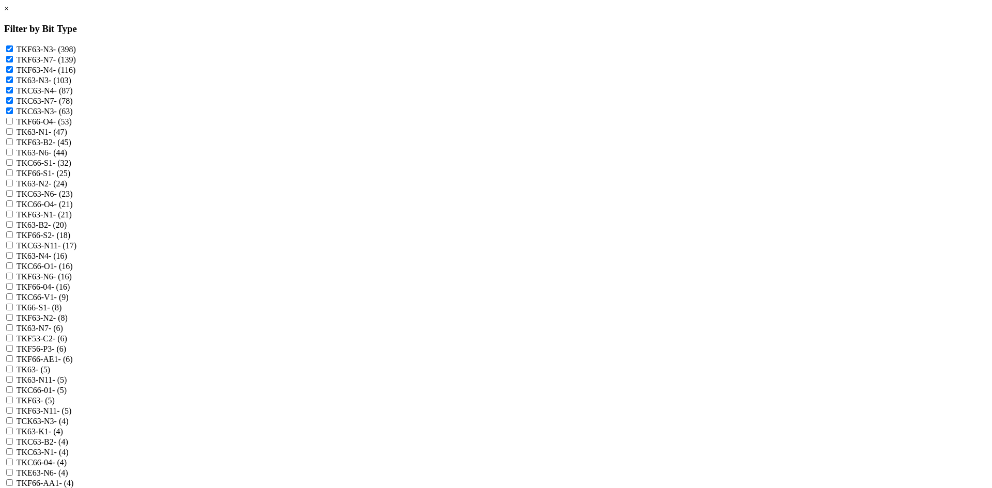
click at [13, 135] on input "TK63-N1 - (47)" at bounding box center [9, 131] width 7 height 7
click at [67, 157] on label "TK63-N6 - (44)" at bounding box center [42, 152] width 51 height 9
click at [13, 155] on input "TK63-N6 - (44)" at bounding box center [9, 152] width 7 height 7
click at [67, 188] on label "TK63-N2 - (24)" at bounding box center [42, 183] width 51 height 9
click at [13, 186] on input "TK63-N2 - (24)" at bounding box center [9, 183] width 7 height 7
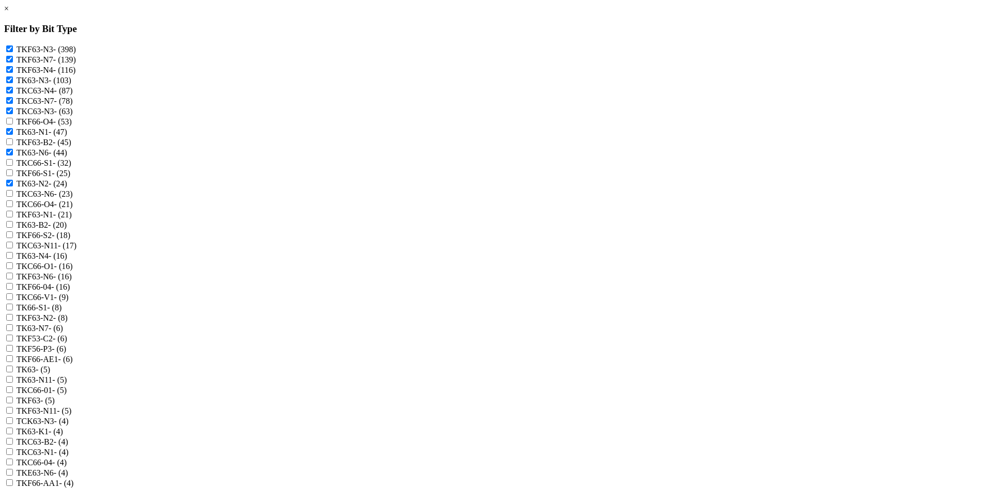
click at [73, 198] on label "TKC63-N6 - (23)" at bounding box center [45, 194] width 56 height 9
click at [13, 197] on input "TKC63-N6 - (23)" at bounding box center [9, 193] width 7 height 7
click at [72, 219] on label "TKF63-N1 - (21)" at bounding box center [44, 214] width 55 height 9
click at [13, 217] on input "TKF63-N1 - (21)" at bounding box center [9, 214] width 7 height 7
click at [76, 250] on label "TKC63-N11 - (17)" at bounding box center [47, 245] width 60 height 9
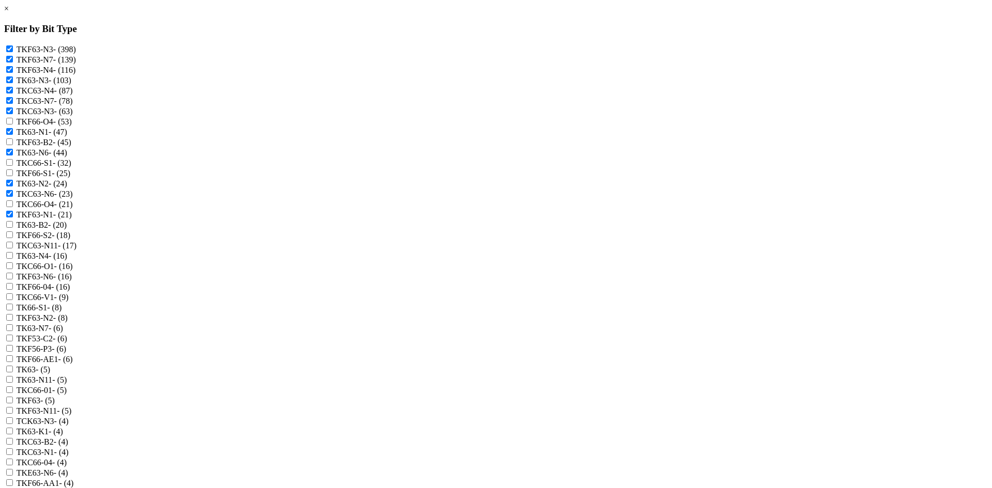
click at [13, 248] on input "TKC63-N11 - (17)" at bounding box center [9, 245] width 7 height 7
click at [67, 260] on label "TK63-N4 - (16)" at bounding box center [42, 255] width 51 height 9
click at [13, 259] on input "TK63-N4 - (16)" at bounding box center [9, 255] width 7 height 7
click at [72, 281] on label "TKF63-N6 - (16)" at bounding box center [44, 276] width 55 height 9
click at [13, 279] on input "TKF63-N6 - (16)" at bounding box center [9, 276] width 7 height 7
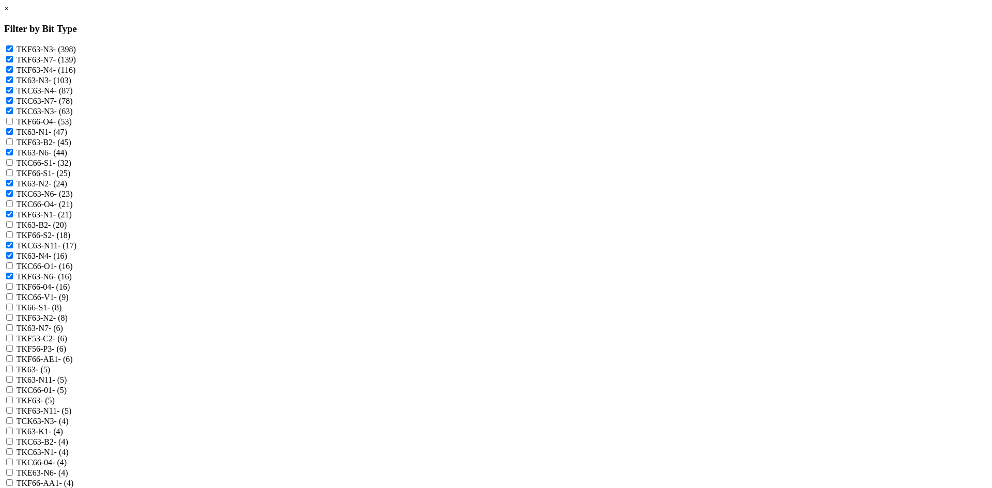
scroll to position [103, 0]
click at [68, 313] on label "TKF63-N2 - (8)" at bounding box center [42, 317] width 51 height 9
click at [13, 314] on input "TKF63-N2 - (8)" at bounding box center [9, 317] width 7 height 7
drag, startPoint x: 454, startPoint y: 323, endPoint x: 456, endPoint y: 331, distance: 7.4
click at [63, 324] on label "TK63-N7 - (6)" at bounding box center [40, 328] width 46 height 9
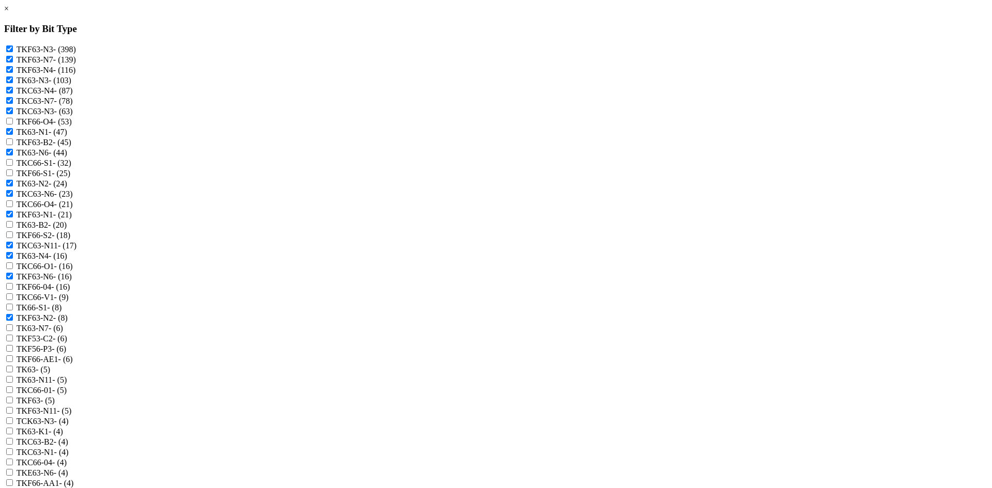
click at [50, 374] on label "TK63 - (5)" at bounding box center [34, 369] width 34 height 9
click at [13, 372] on input "TK63 - (5)" at bounding box center [9, 369] width 7 height 7
click at [67, 384] on label "TK63-N11 - (5)" at bounding box center [42, 379] width 51 height 9
click at [13, 383] on input "TK63-N11 - (5)" at bounding box center [9, 379] width 7 height 7
click at [55, 405] on label "TKF63 - (5)" at bounding box center [36, 400] width 38 height 9
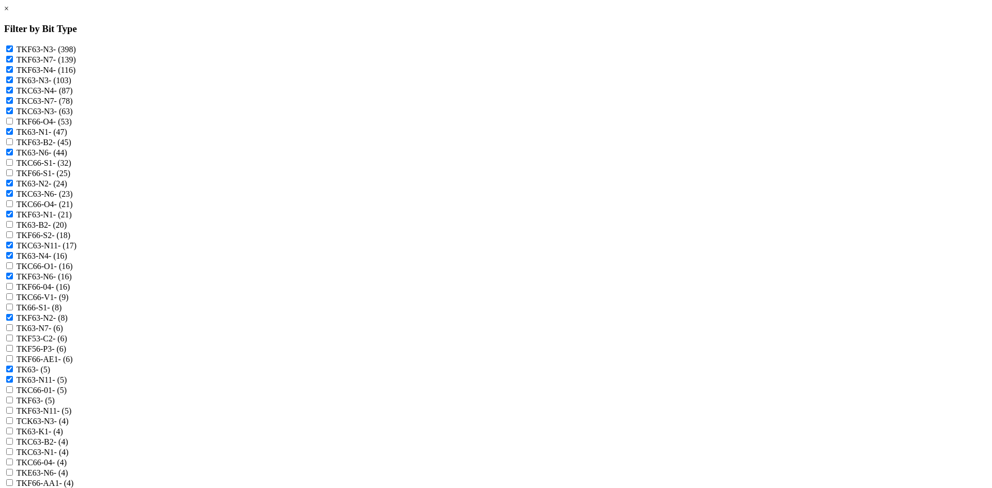
click at [13, 403] on input "TKF63 - (5)" at bounding box center [9, 400] width 7 height 7
click at [72, 415] on label "TKF63-N11 - (5)" at bounding box center [44, 410] width 55 height 9
click at [13, 414] on input "TKF63-N11 - (5)" at bounding box center [9, 410] width 7 height 7
click at [69, 426] on label "TCK63-N3 - (4)" at bounding box center [43, 421] width 52 height 9
click at [13, 424] on input "TCK63-N3 - (4)" at bounding box center [9, 420] width 7 height 7
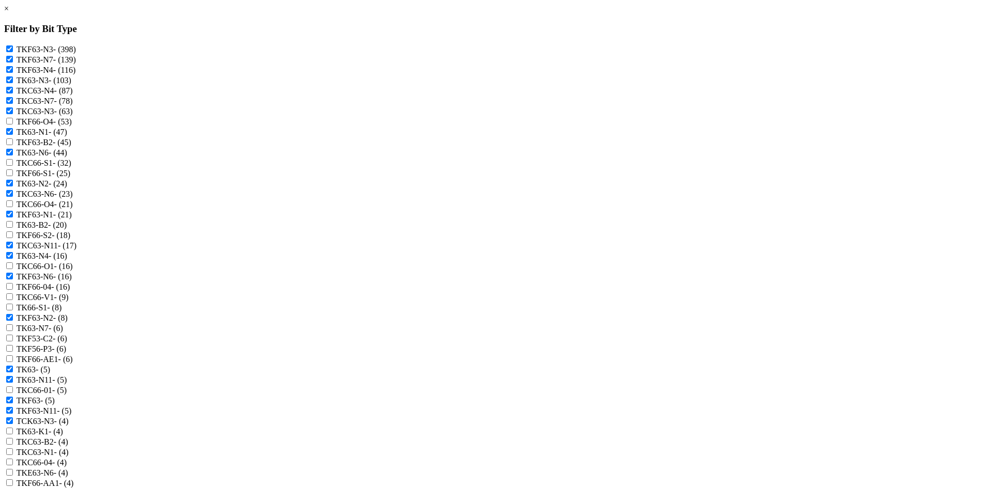
scroll to position [155, 0]
click at [69, 448] on label "TKC63-N1 - (4)" at bounding box center [43, 452] width 52 height 9
click at [13, 448] on input "TKC63-N1 - (4)" at bounding box center [9, 451] width 7 height 7
click at [68, 468] on label "TKE63-N6 - (4)" at bounding box center [43, 472] width 52 height 9
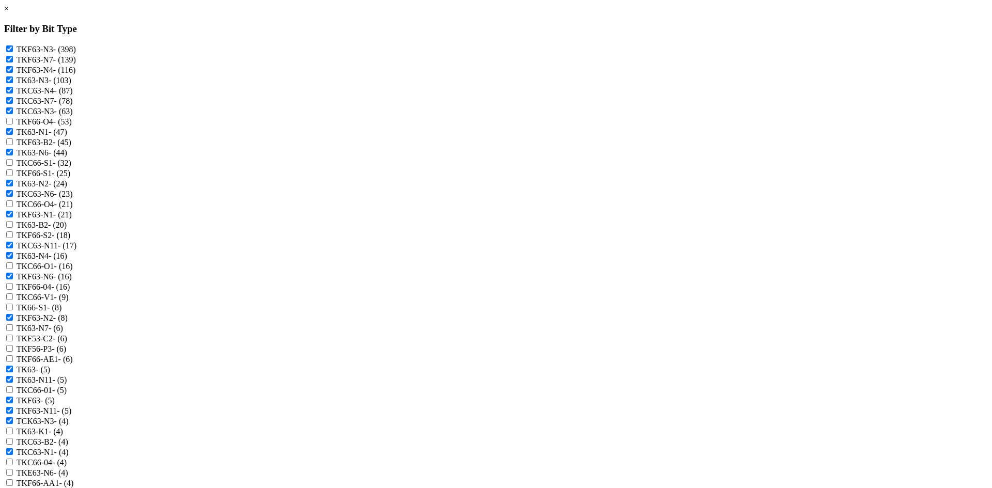
click at [13, 469] on input "TKE63-N6 - (4)" at bounding box center [9, 472] width 7 height 7
click at [68, 488] on label "TFK63-N3 - (3)" at bounding box center [42, 493] width 51 height 9
click at [13, 488] on input "TFK63-N3 - (3)" at bounding box center [9, 493] width 7 height 7
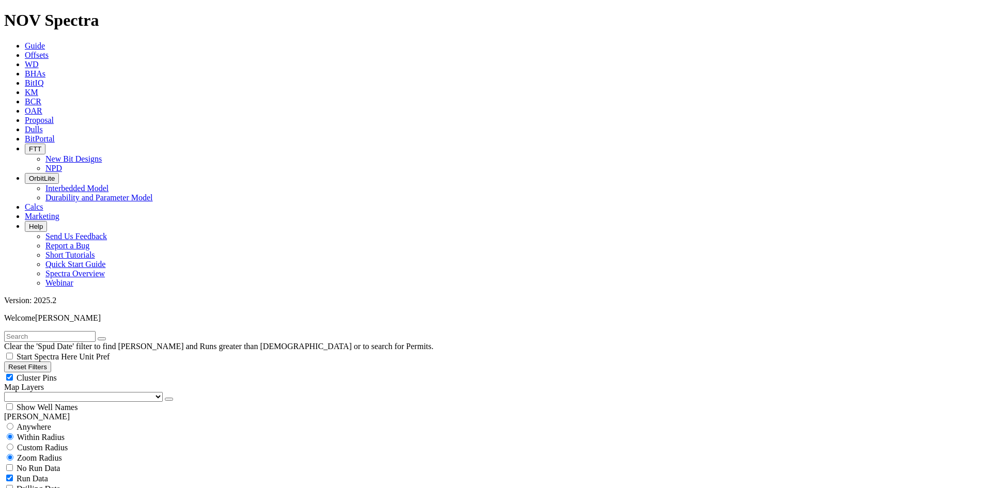
scroll to position [361, 0]
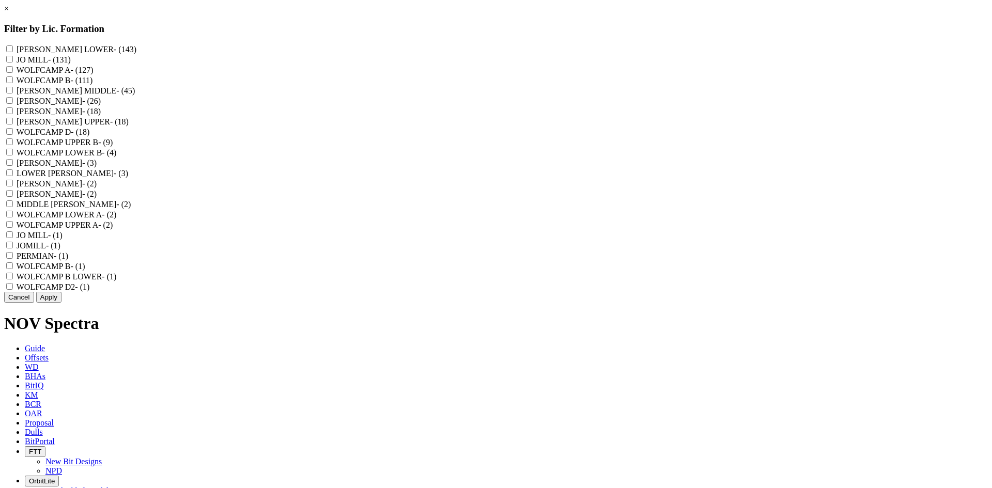
scroll to position [361, 0]
click at [71, 62] on label "[PERSON_NAME] - (131)" at bounding box center [44, 59] width 54 height 9
click at [13, 62] on MILL "[PERSON_NAME] - (131)" at bounding box center [9, 59] width 7 height 7
checkbox MILL "true"
click at [62, 240] on label "JO MILL - (1)" at bounding box center [40, 235] width 46 height 9
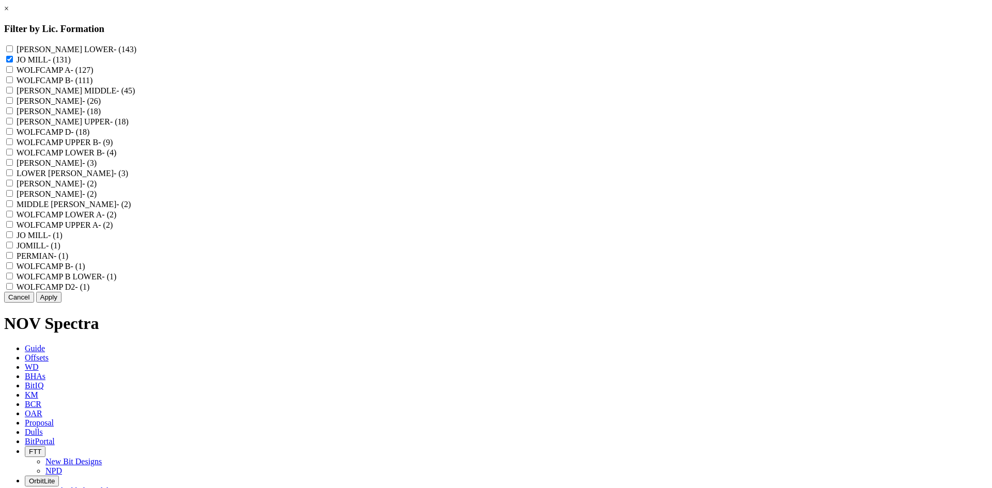
click at [13, 238] on "JO MILL - (1)" at bounding box center [9, 234] width 7 height 7
checkbox "true"
click at [60, 250] on label "JOMILL - (1)" at bounding box center [39, 245] width 44 height 9
click at [13, 248] on input "JOMILL - (1)" at bounding box center [9, 245] width 7 height 7
checkbox input "true"
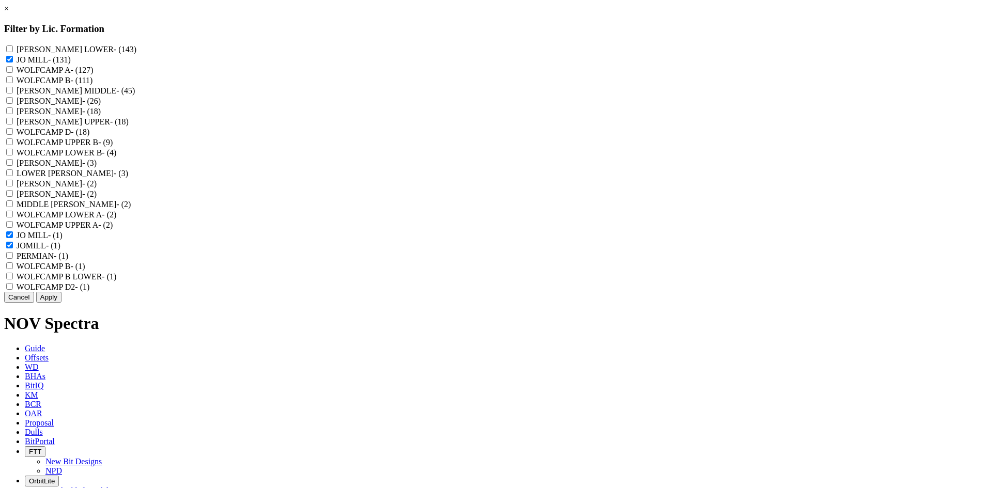
click at [61, 303] on button "Apply" at bounding box center [48, 297] width 25 height 11
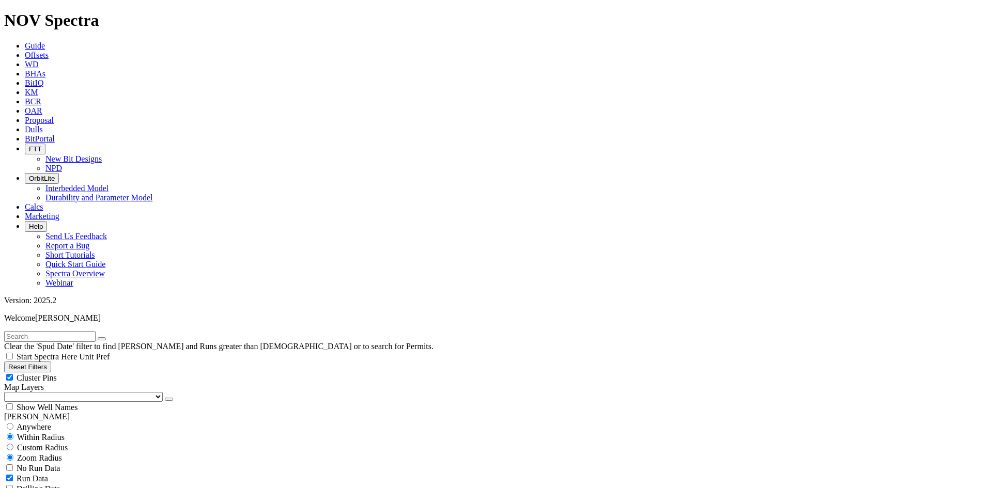
click at [57, 373] on span "Cluster Pins" at bounding box center [37, 377] width 40 height 9
checkbox input "false"
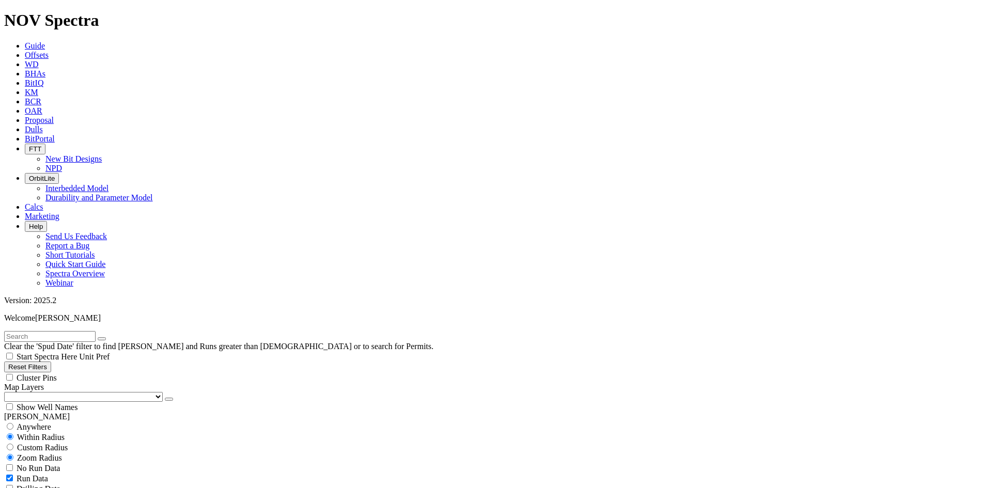
drag, startPoint x: 940, startPoint y: 74, endPoint x: 935, endPoint y: 97, distance: 23.4
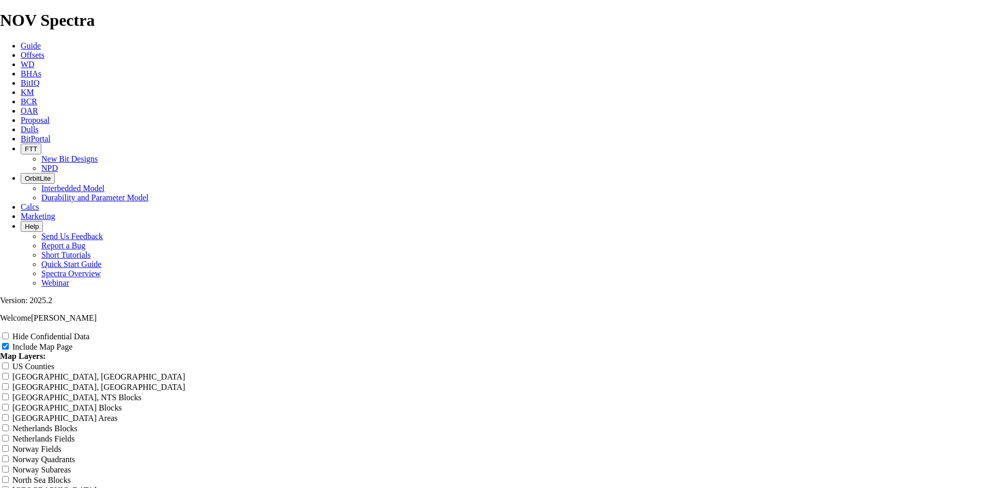
click at [89, 332] on label "Hide Confidential Data" at bounding box center [50, 336] width 77 height 9
click at [9, 333] on input "Hide Confidential Data" at bounding box center [5, 336] width 7 height 7
checkbox input "true"
drag, startPoint x: 618, startPoint y: 73, endPoint x: 219, endPoint y: 130, distance: 402.8
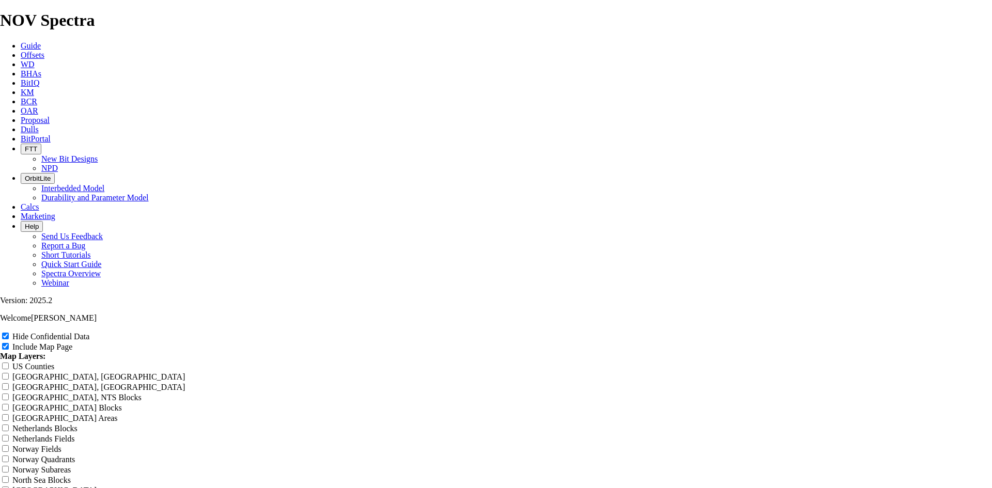
type input "7"
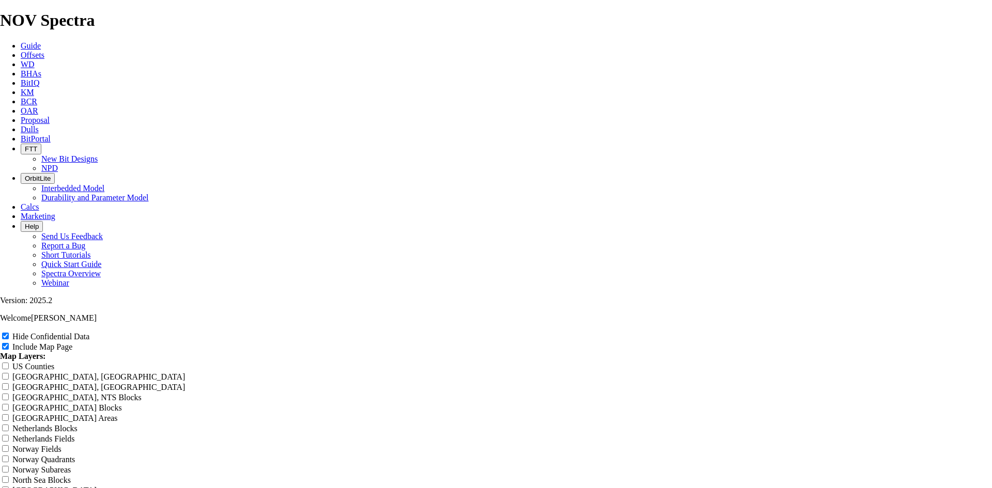
type input "7"
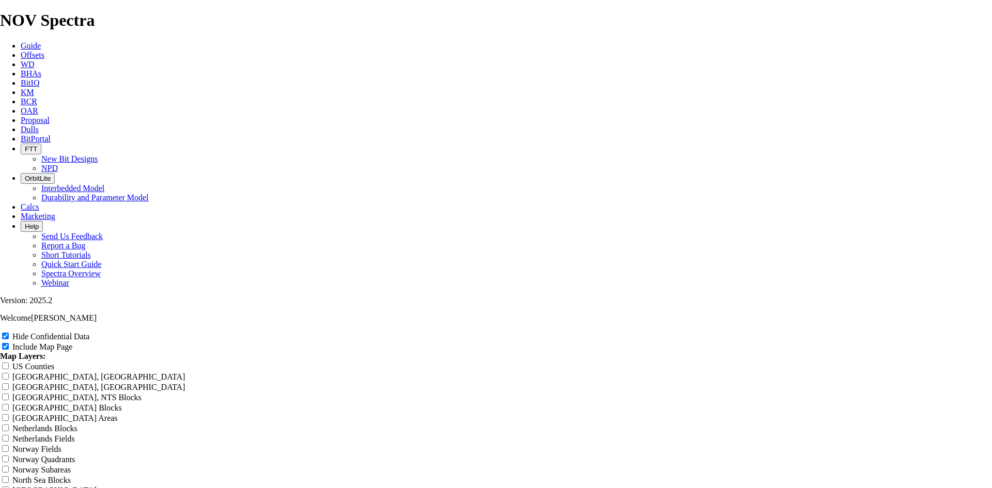
type input "7"
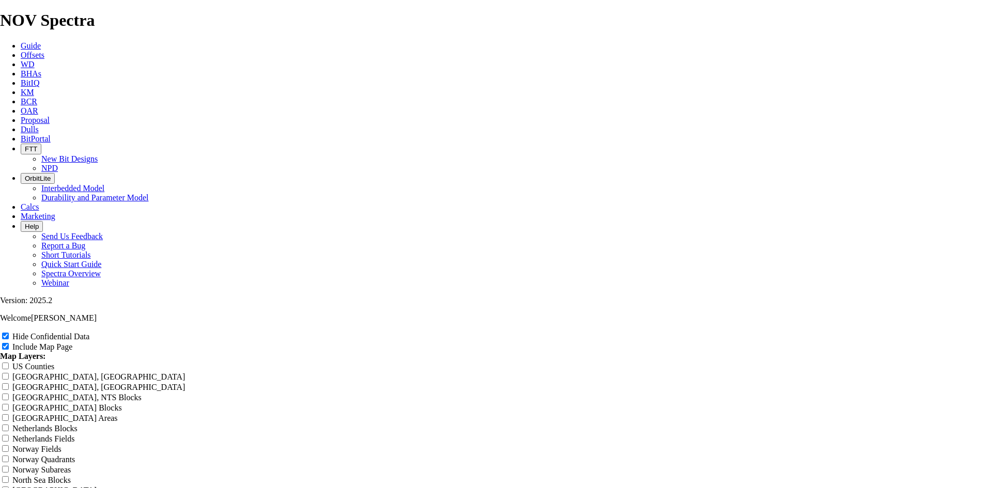
type input "7"
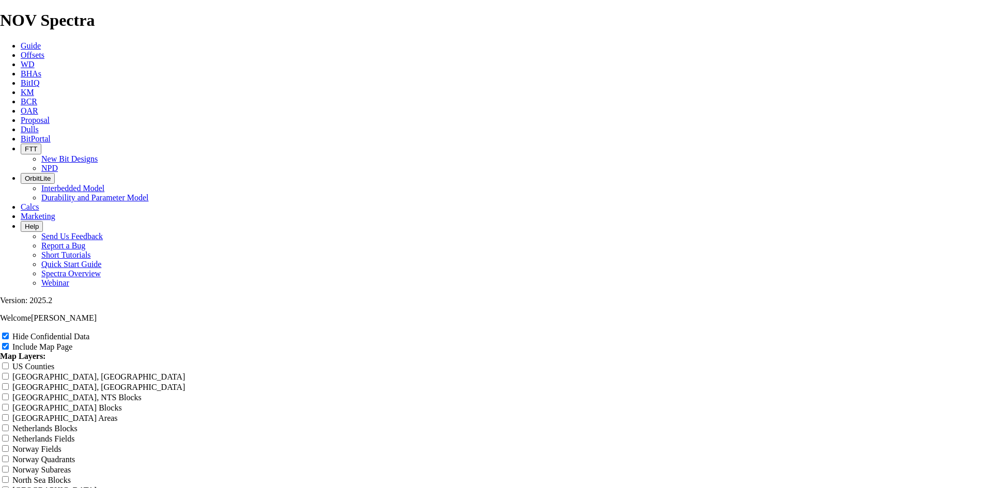
type input "7."
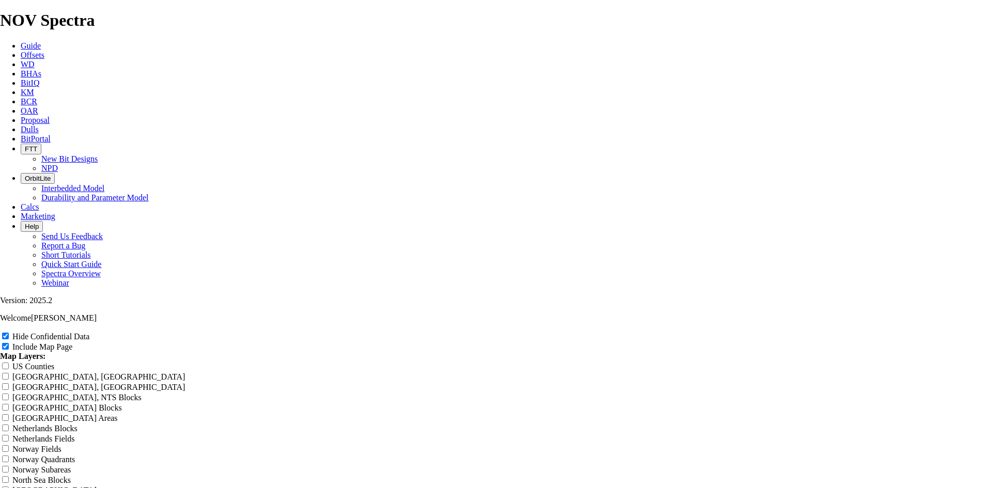
type input "7."
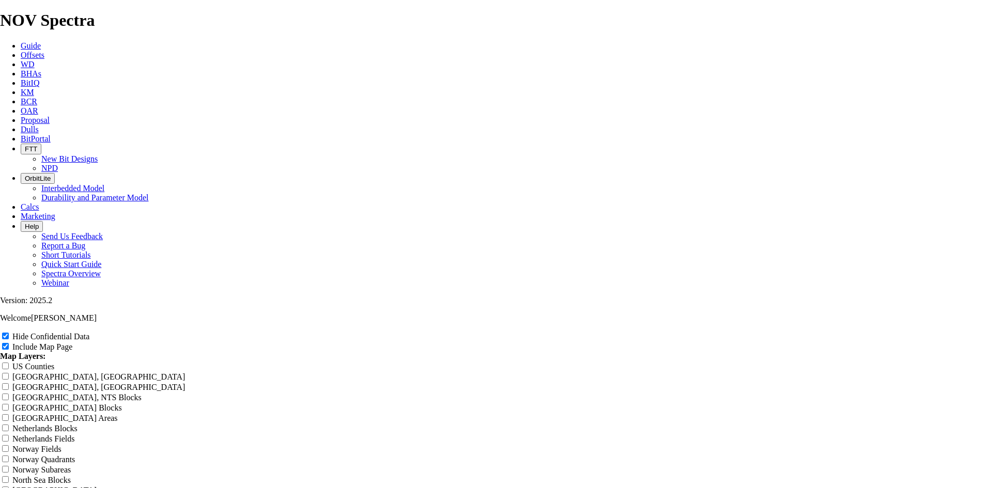
type input "7."
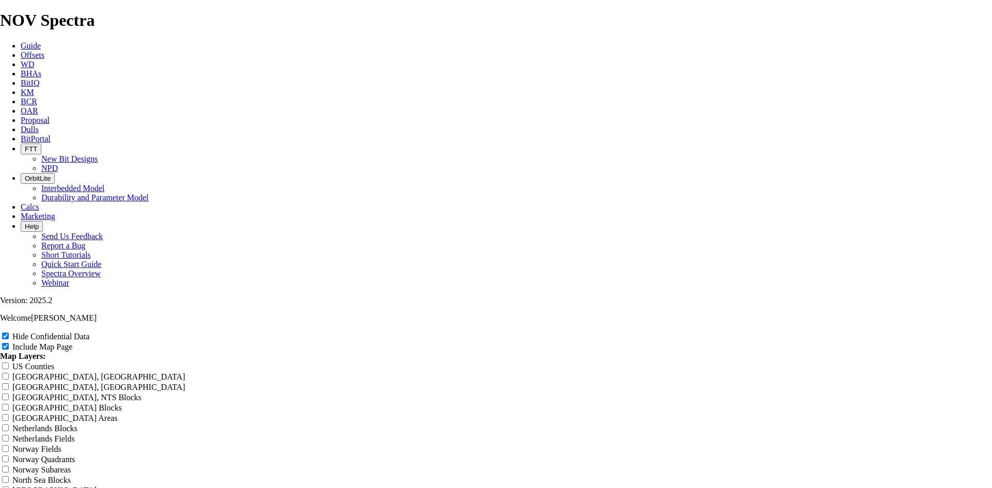
type input "7."
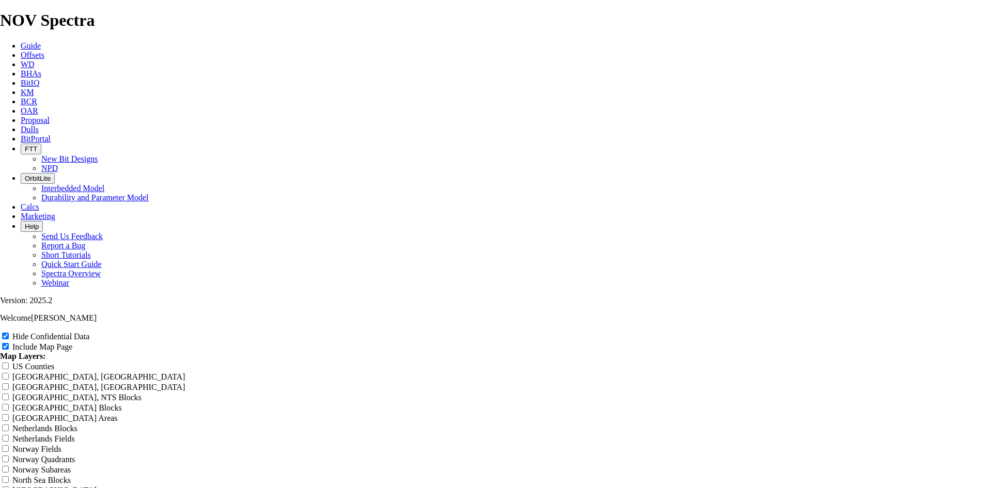
type input "7.8"
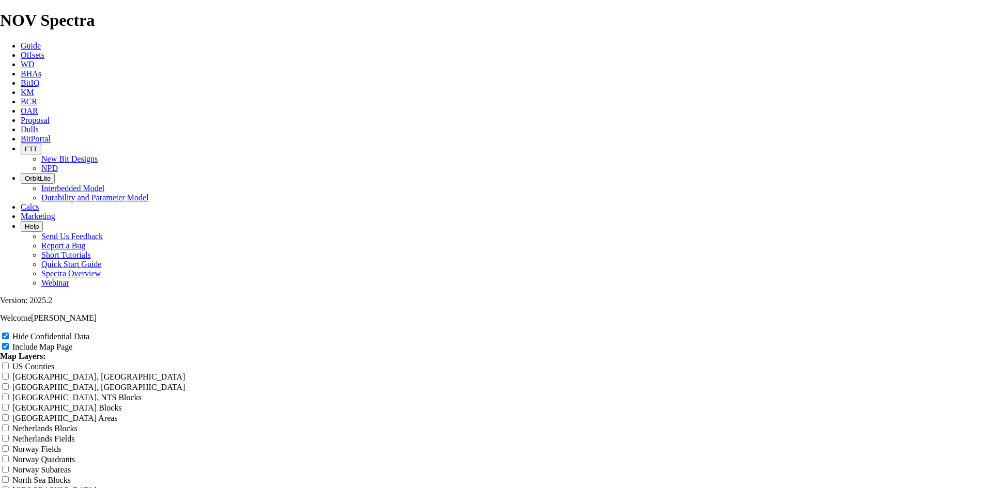
type input "7.8"
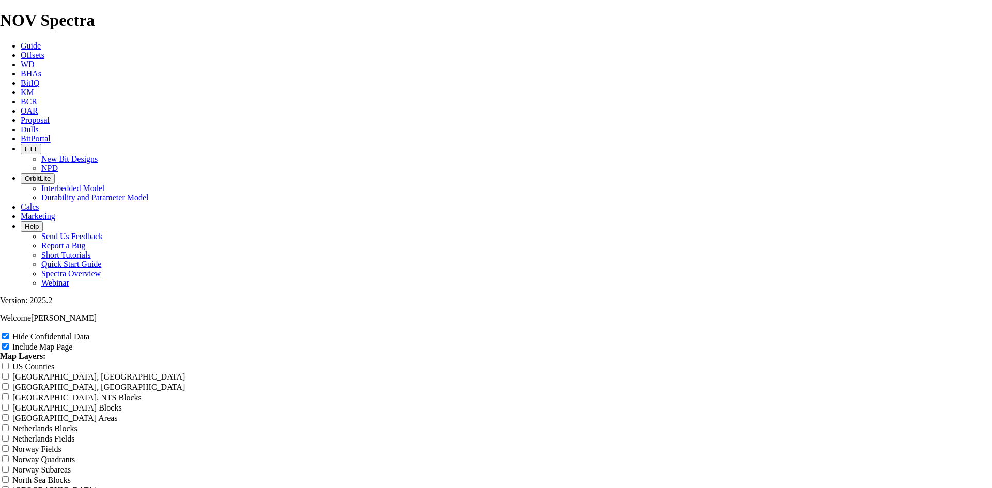
type input "7.8"
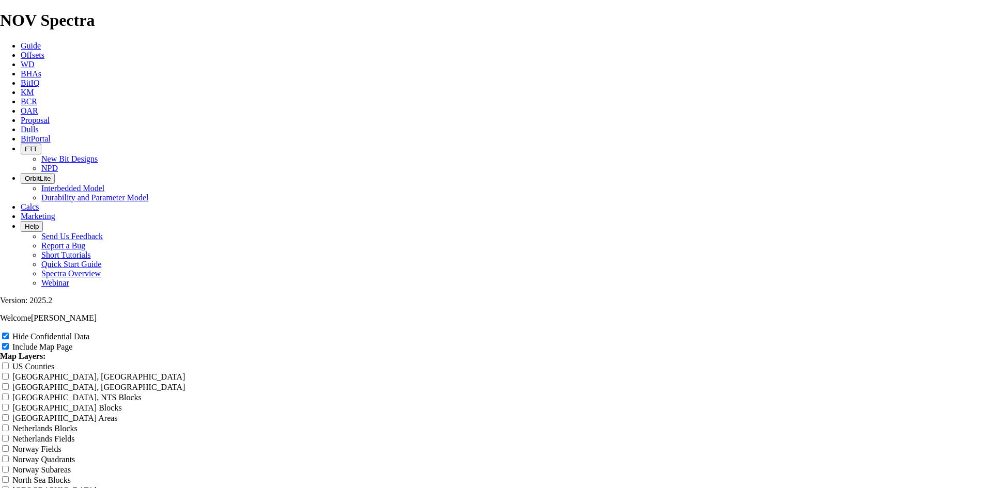
type input "7.8"
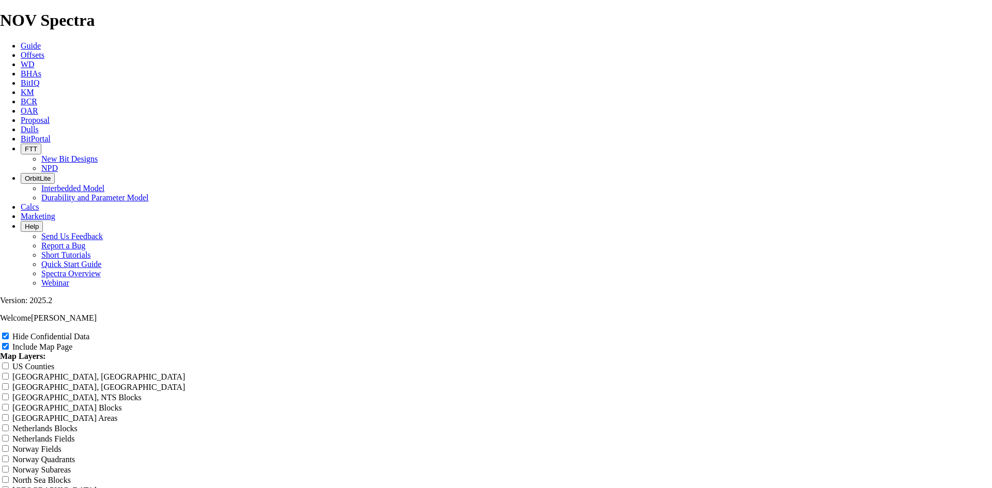
type input "7.88"
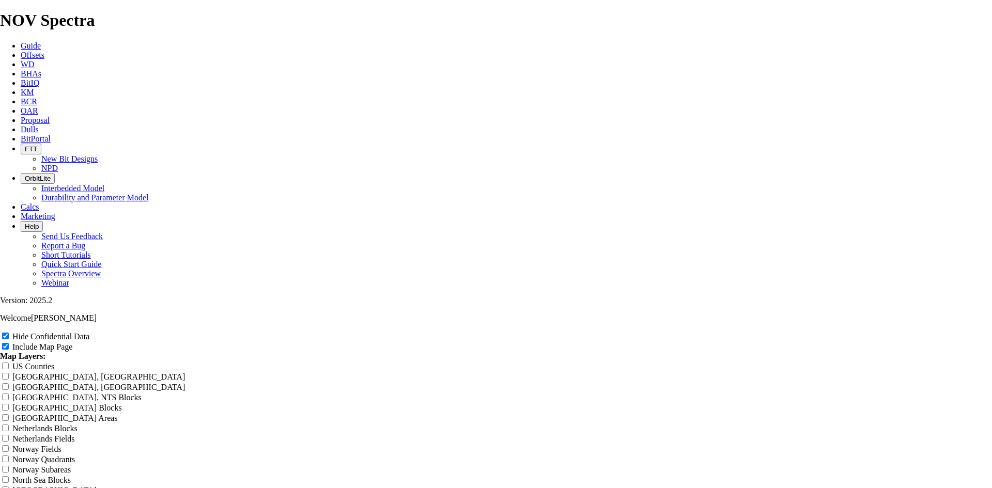
type input "7.88"
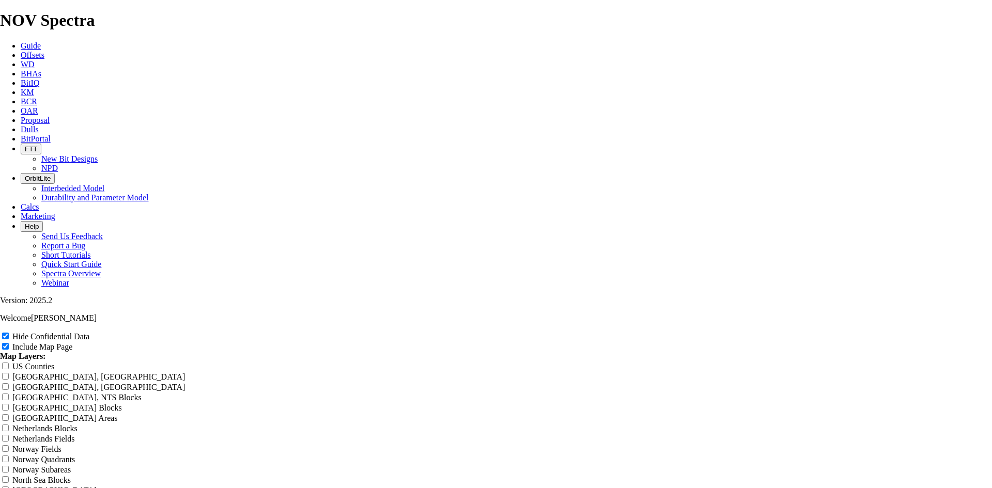
type input "7.88"
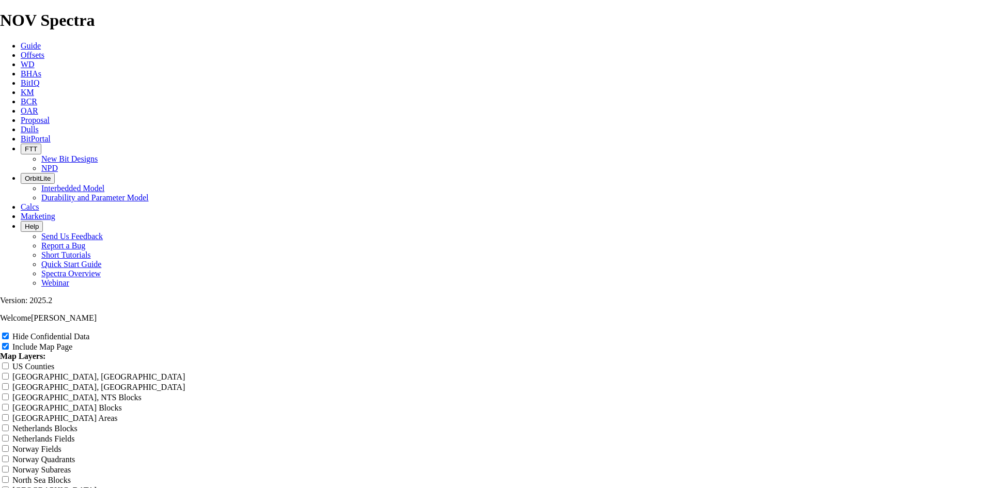
type input "7.88"
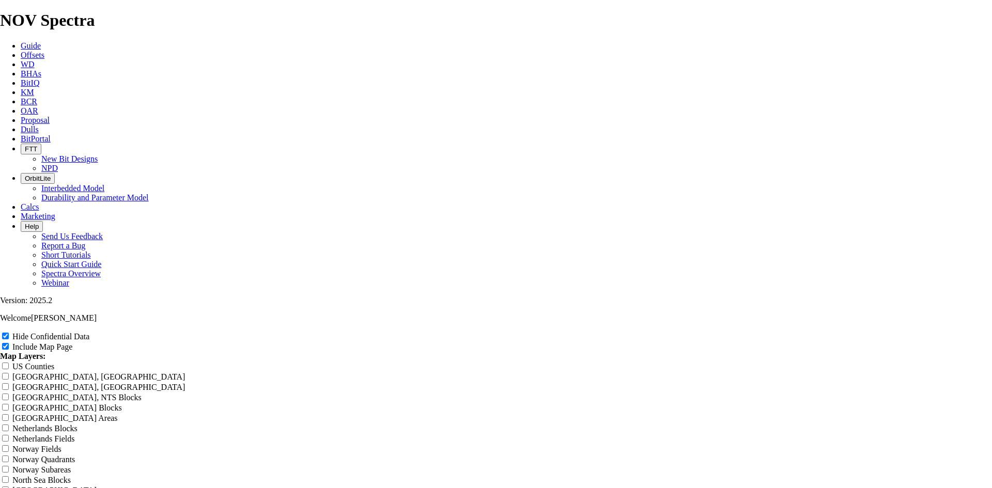
type input "7.88 T"
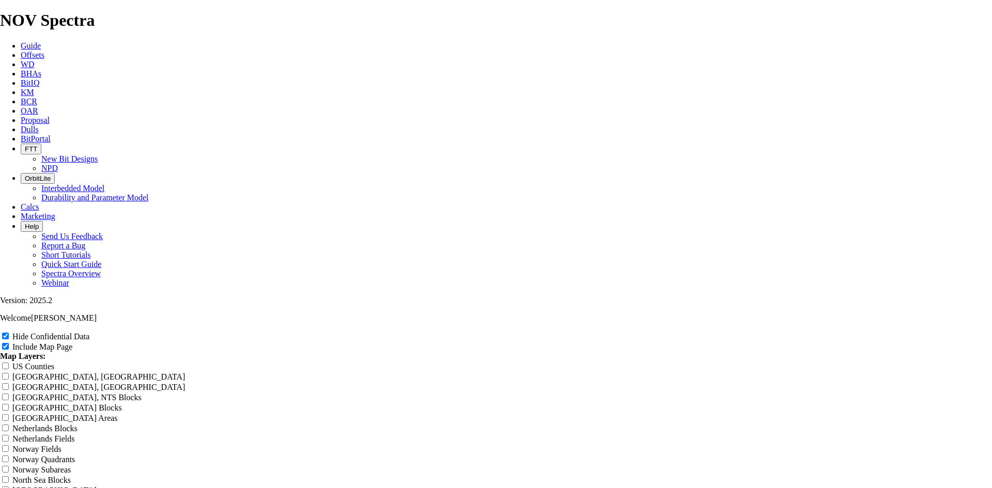
type input "7.88 T"
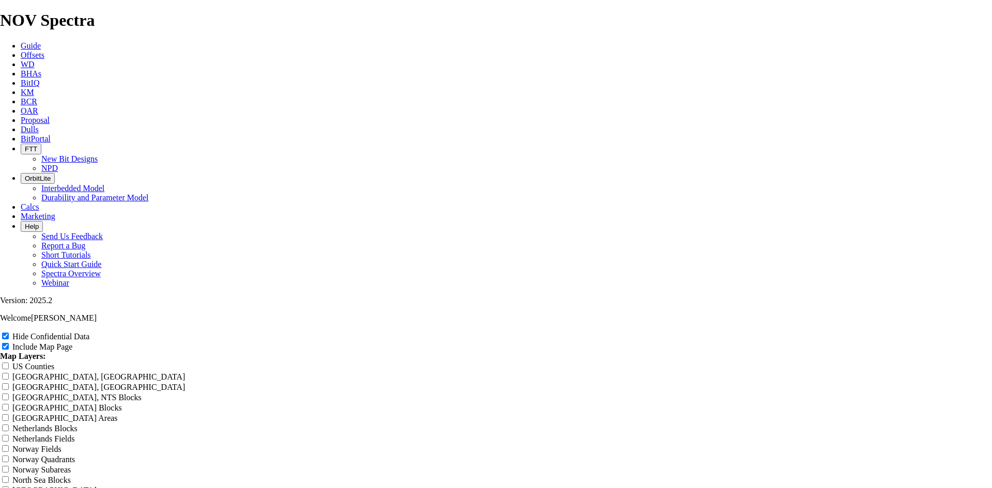
type input "7.88 T"
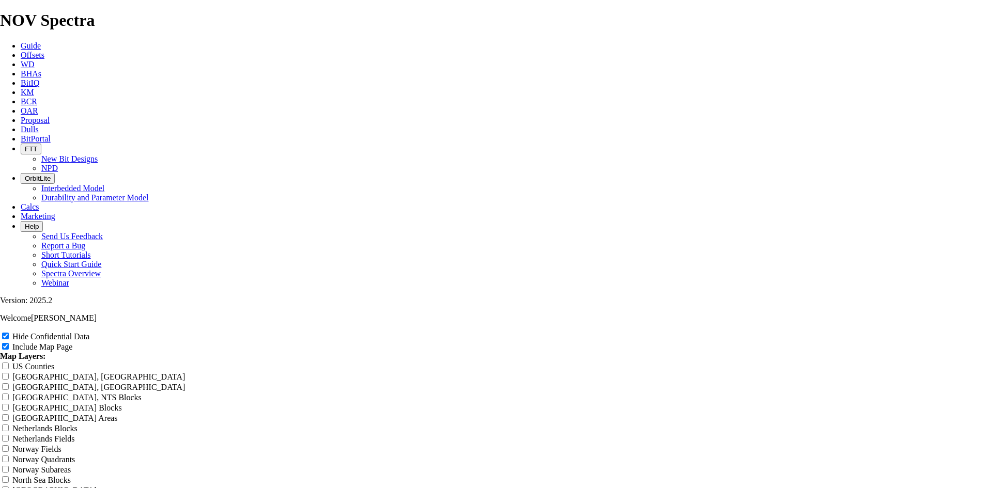
type input "7.88 T"
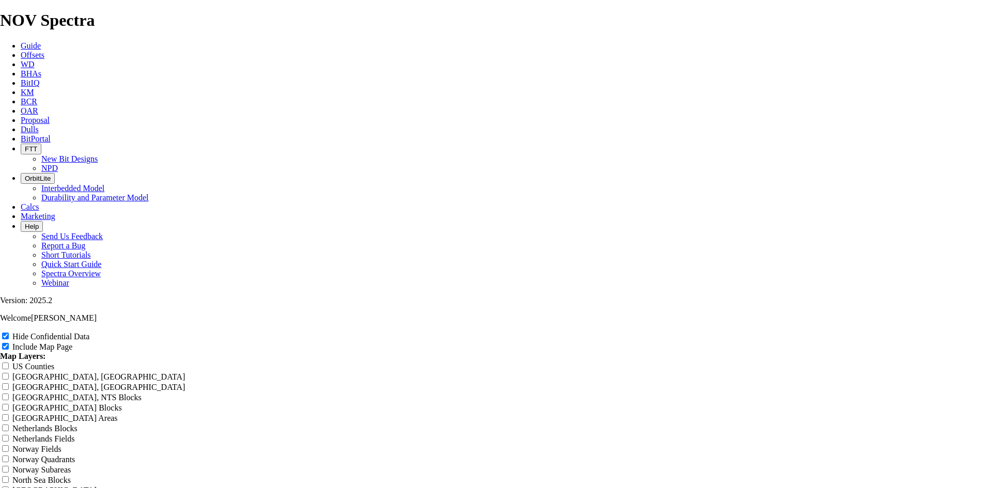
type input "7.88 TK"
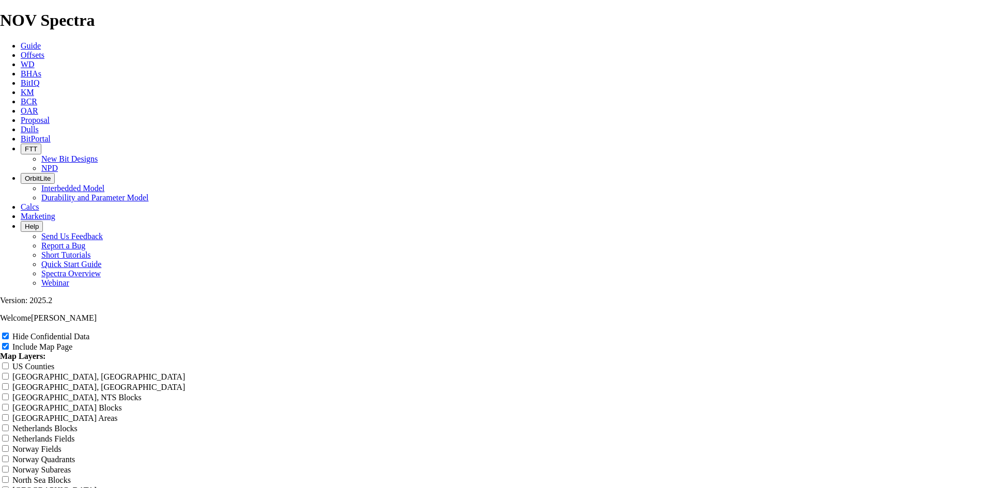
type input "7.88 TK"
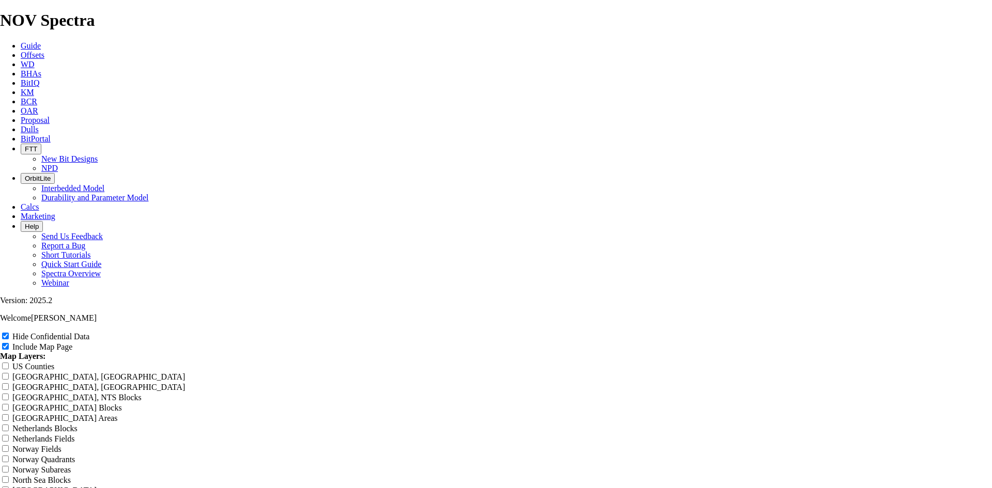
type input "7.88 TK"
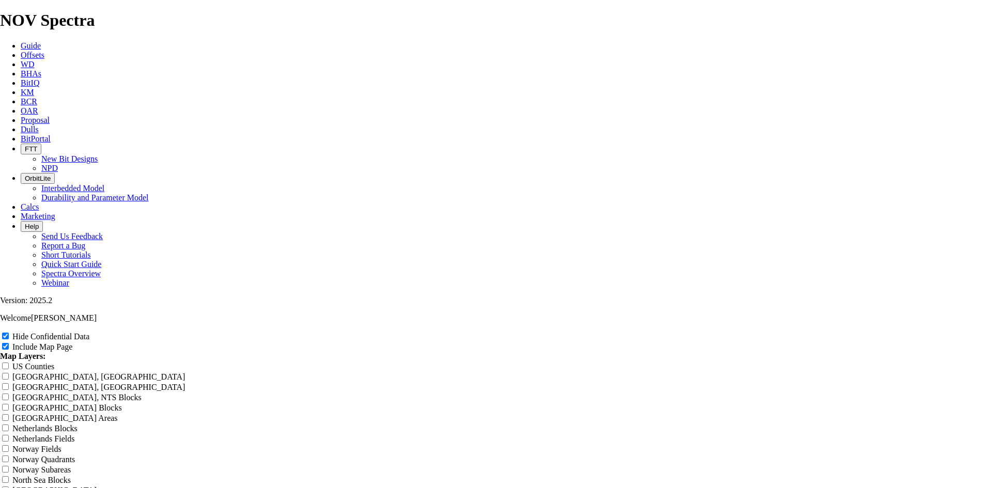
type input "7.88 TK"
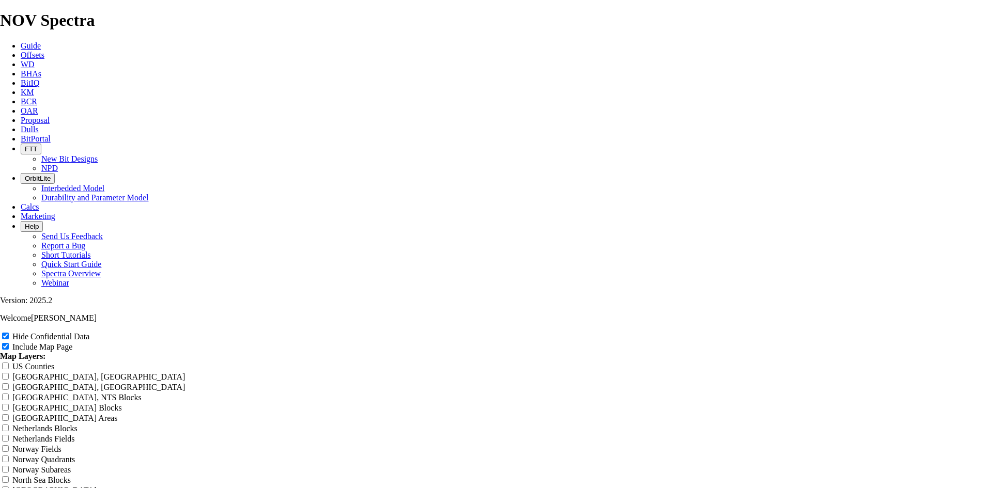
type input "7.88 TKF"
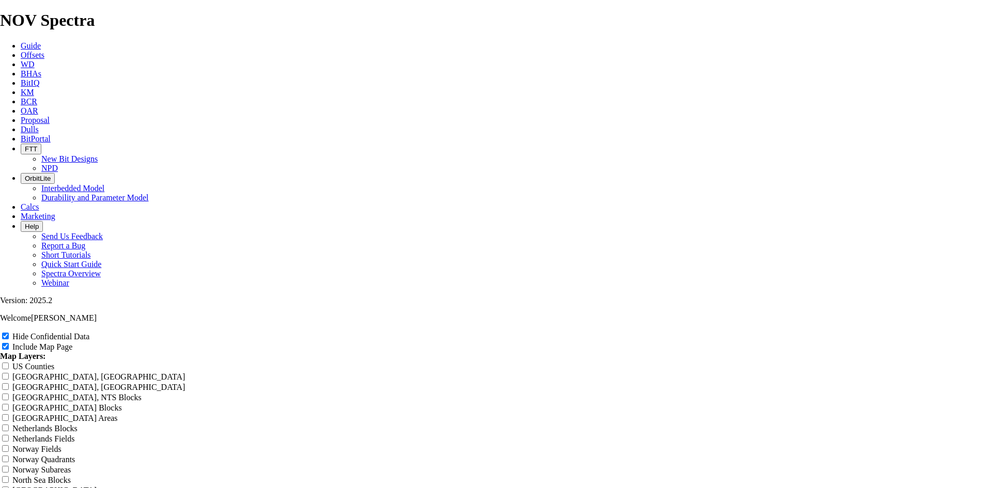
type input "7.88 TKF"
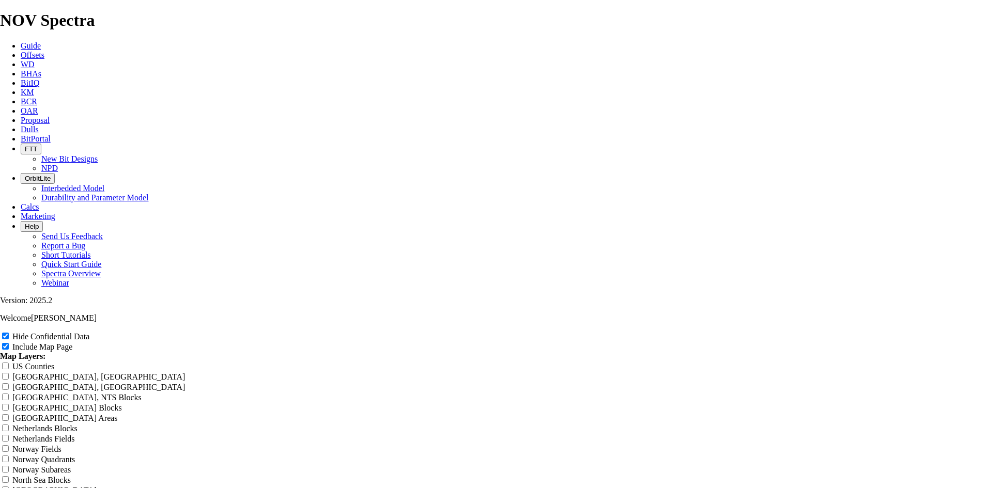
type input "7.88 TKF"
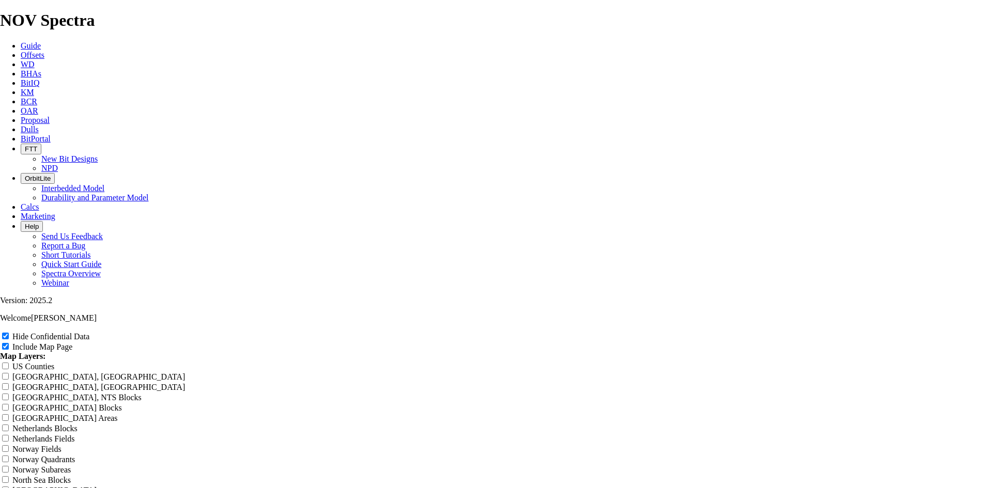
type input "7.88 TKF"
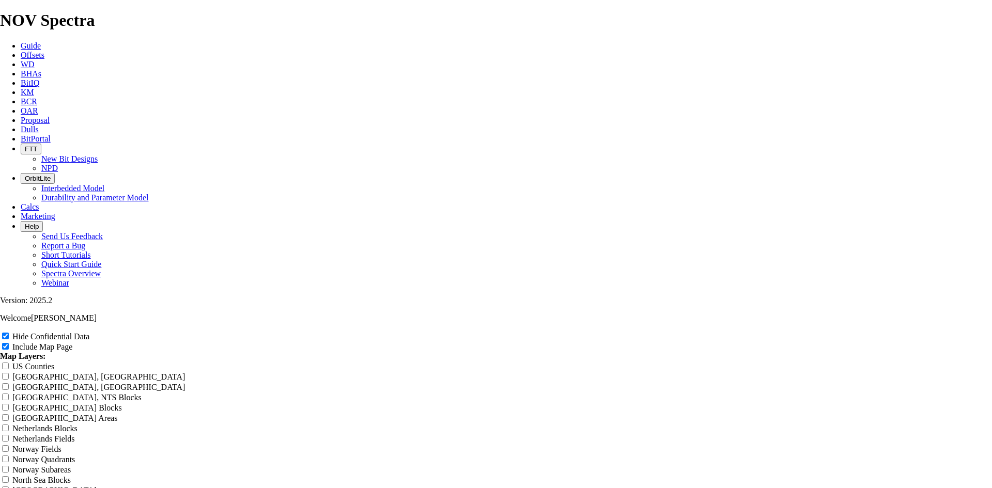
type input "7.88 TKF6"
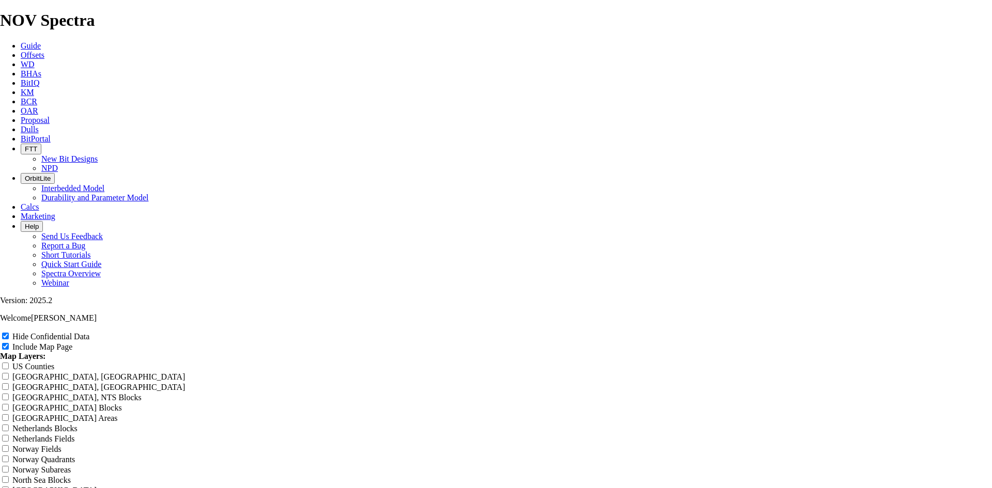
type input "7.88 TKF6"
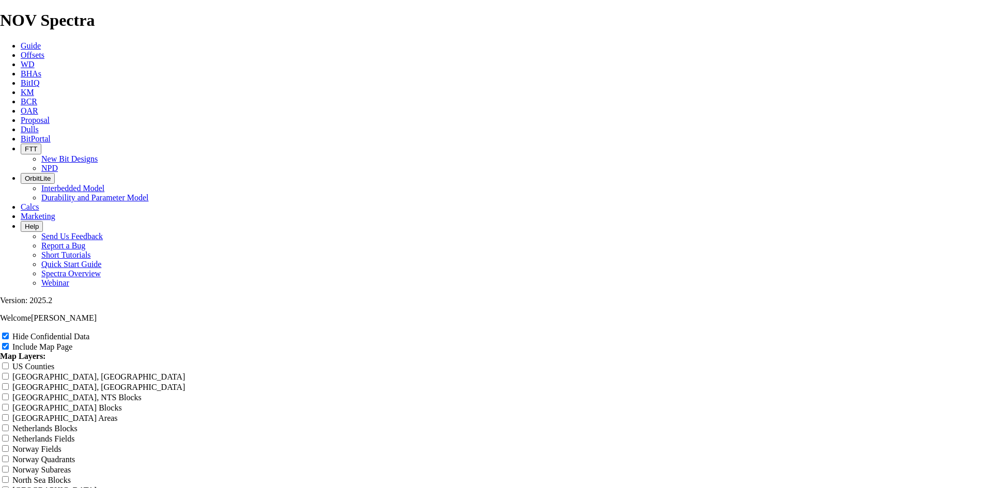
type input "7.88 TKF6"
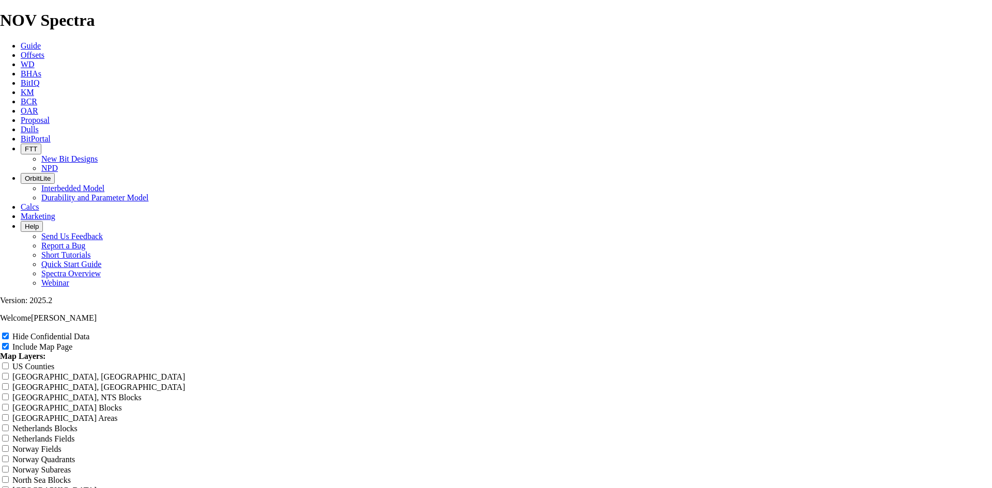
type input "7.88 TKF6"
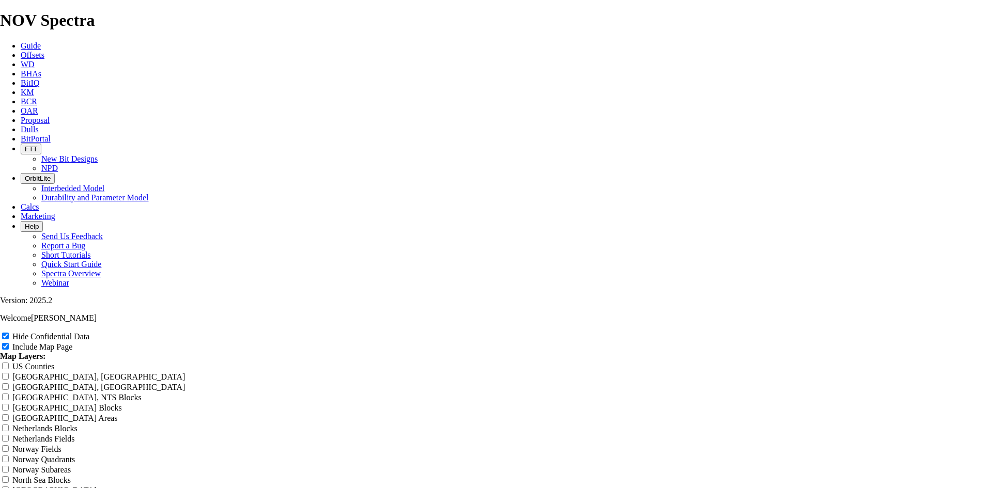
type input "7.88 TKF63"
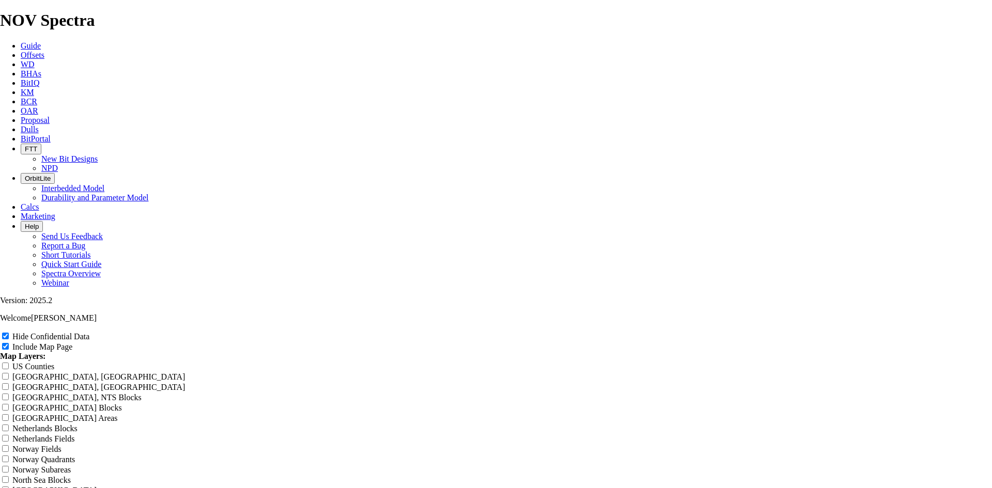
type input "7.88 TKF63"
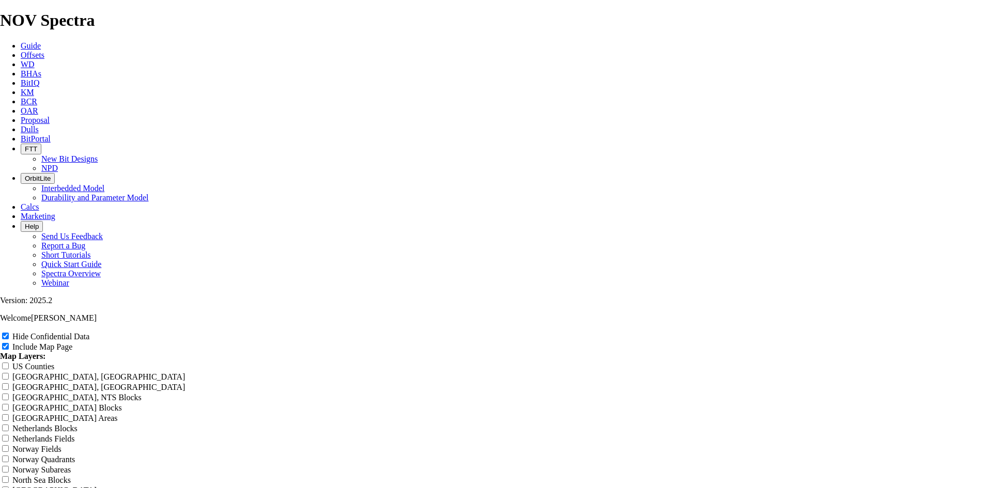
type input "7.88 TKF63"
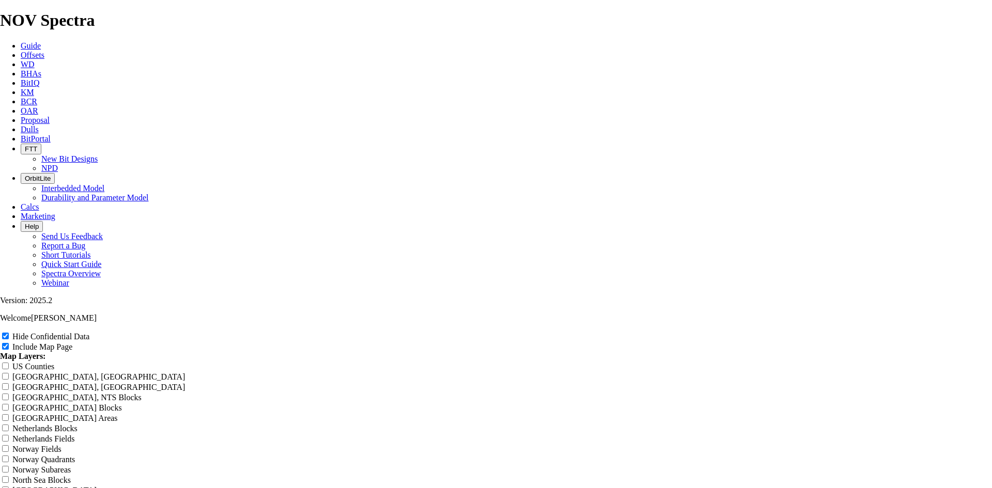
drag, startPoint x: 552, startPoint y: 74, endPoint x: 365, endPoint y: 100, distance: 188.3
drag, startPoint x: 568, startPoint y: 69, endPoint x: 395, endPoint y: 83, distance: 173.6
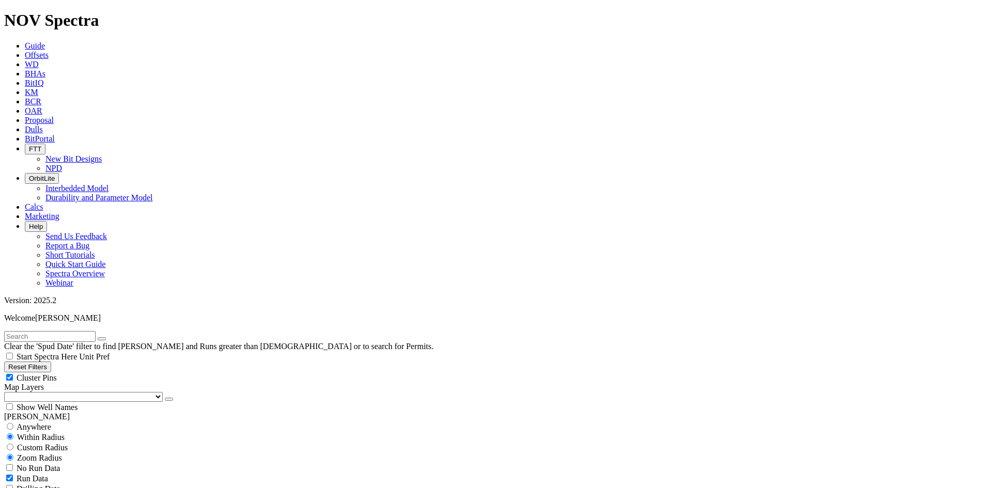
scroll to position [361, 0]
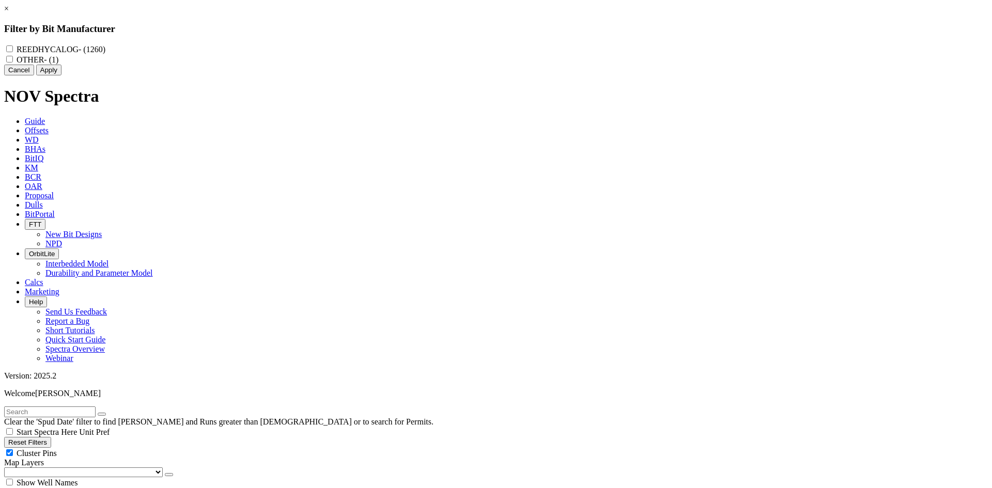
click at [105, 47] on label "REEDHYCALOG - (1260)" at bounding box center [61, 49] width 89 height 9
click at [13, 47] on input "REEDHYCALOG - (1260)" at bounding box center [9, 48] width 7 height 7
click at [61, 75] on button "Apply" at bounding box center [48, 70] width 25 height 11
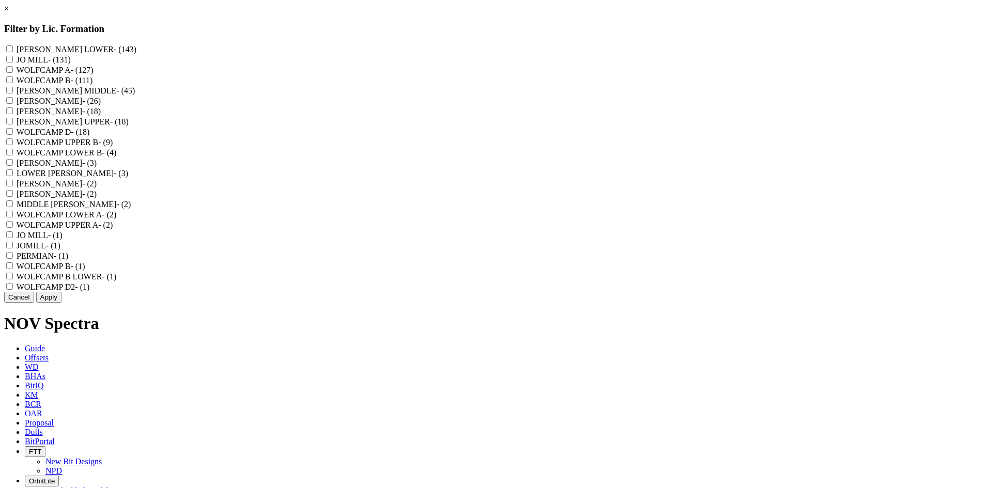
click at [71, 60] on label "JO MILL - (131)" at bounding box center [44, 59] width 54 height 9
click at [13, 60] on MILL "JO MILL - (131)" at bounding box center [9, 59] width 7 height 7
click at [62, 240] on label "JO MILL - (1)" at bounding box center [40, 235] width 46 height 9
click at [13, 238] on "JO MILL - (1)" at bounding box center [9, 234] width 7 height 7
click at [60, 250] on label "JOMILL - (1)" at bounding box center [39, 245] width 44 height 9
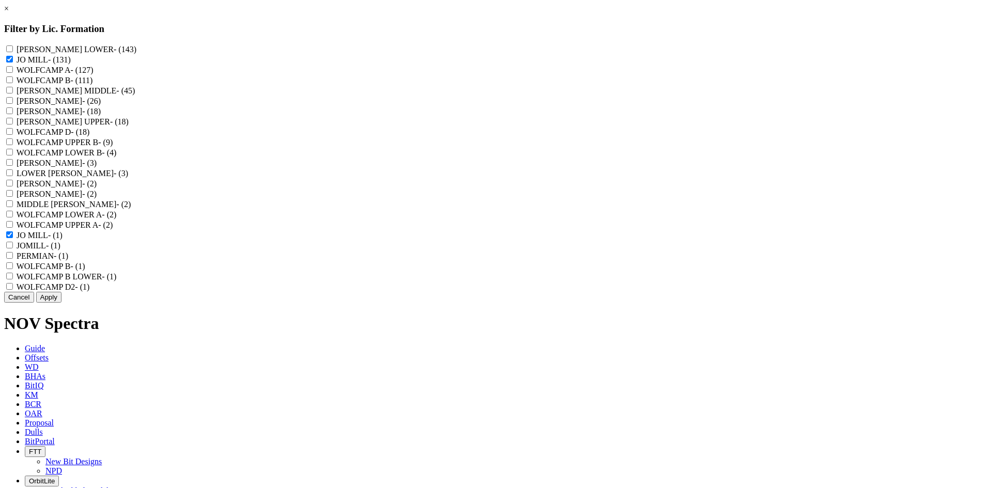
click at [13, 248] on input "JOMILL - (1)" at bounding box center [9, 245] width 7 height 7
click at [61, 303] on button "Apply" at bounding box center [48, 297] width 25 height 11
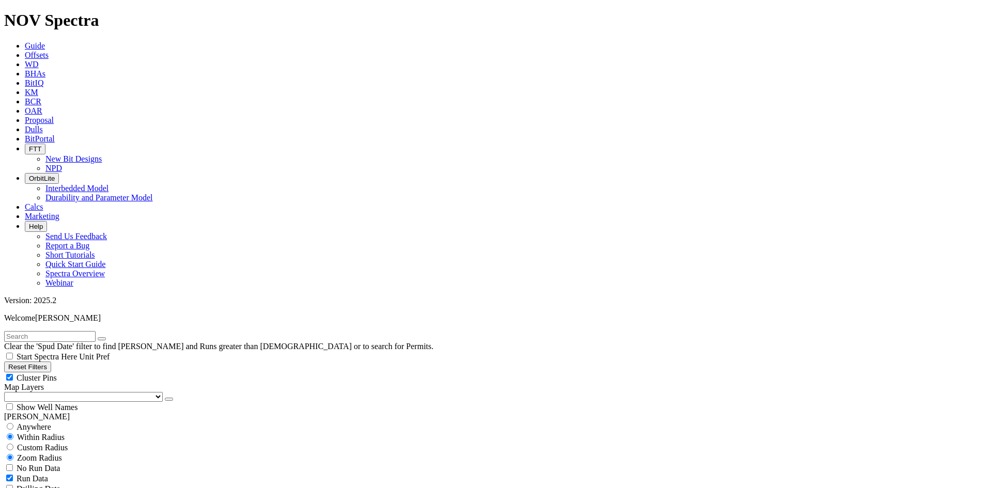
scroll to position [620, 0]
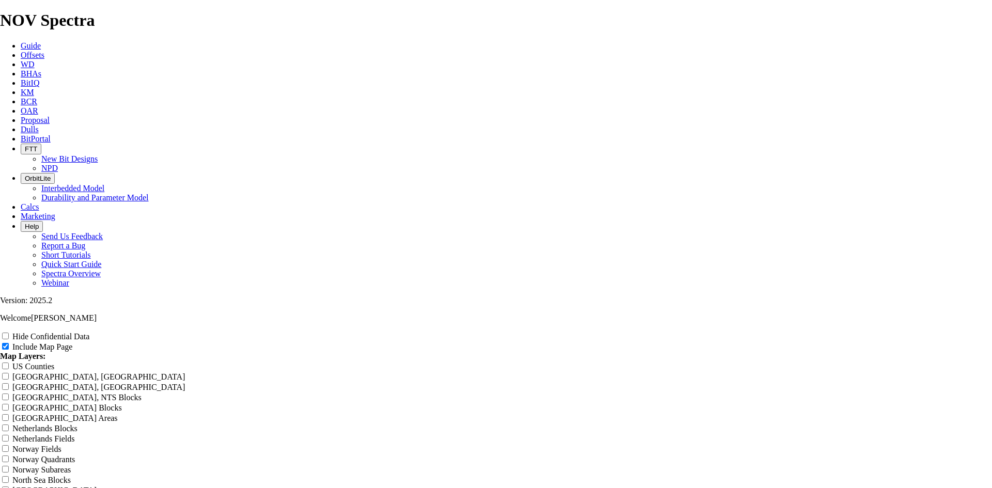
click at [89, 332] on label "Hide Confidential Data" at bounding box center [50, 336] width 77 height 9
click at [9, 333] on input "Hide Confidential Data" at bounding box center [5, 336] width 7 height 7
drag, startPoint x: 557, startPoint y: 70, endPoint x: 284, endPoint y: 82, distance: 272.9
paste input "7.88 TKF63 N Joe Mills"
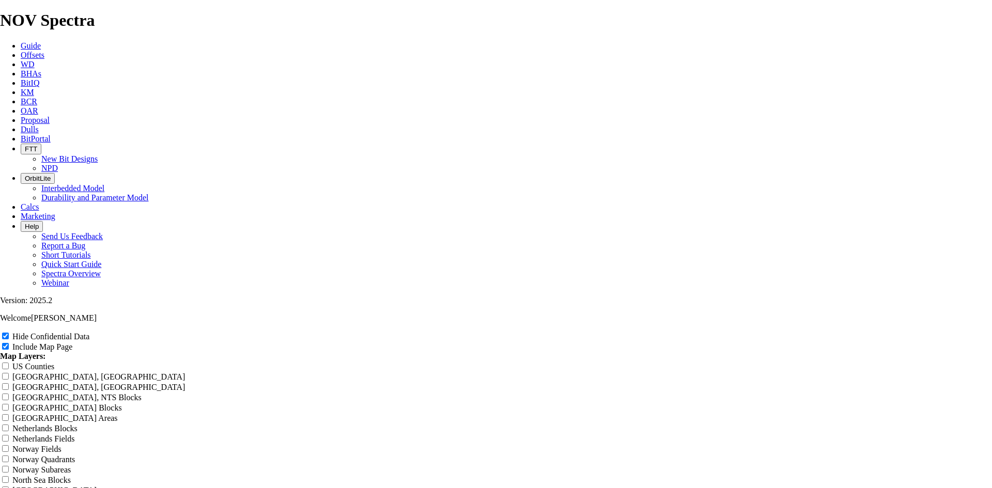
scroll to position [1549, 0]
drag, startPoint x: 571, startPoint y: 247, endPoint x: 257, endPoint y: 249, distance: 314.0
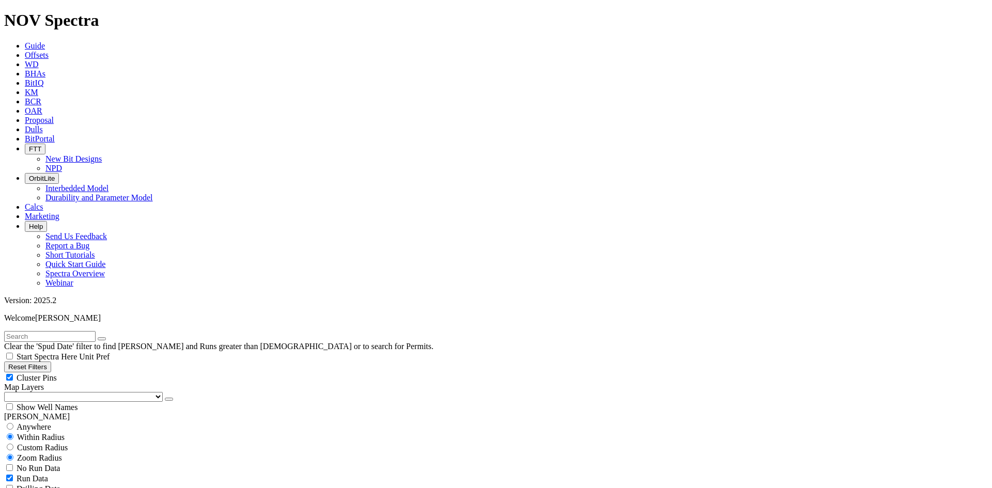
click at [57, 373] on span "Cluster Pins" at bounding box center [37, 377] width 40 height 9
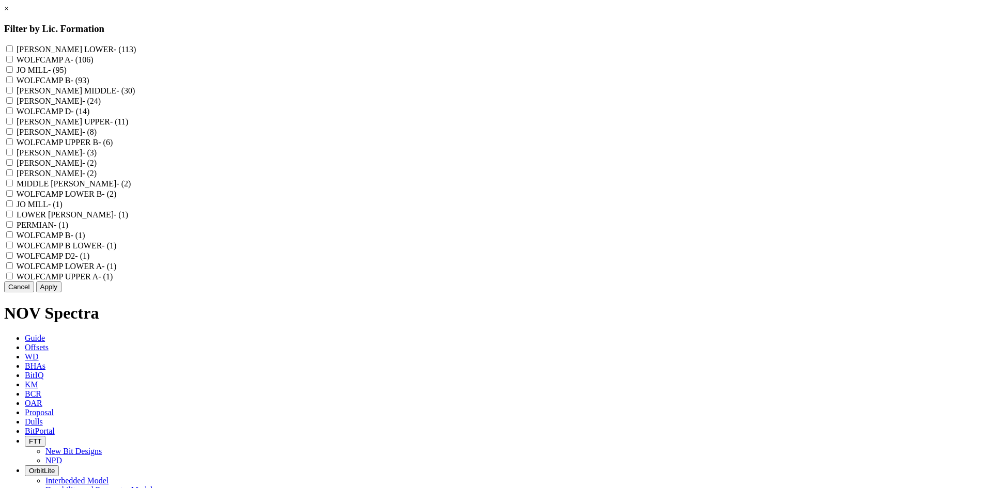
click at [101, 105] on label "DEAN - (24)" at bounding box center [59, 101] width 84 height 9
click at [13, 104] on input "DEAN - (24)" at bounding box center [9, 100] width 7 height 7
click at [61, 292] on button "Apply" at bounding box center [48, 286] width 25 height 11
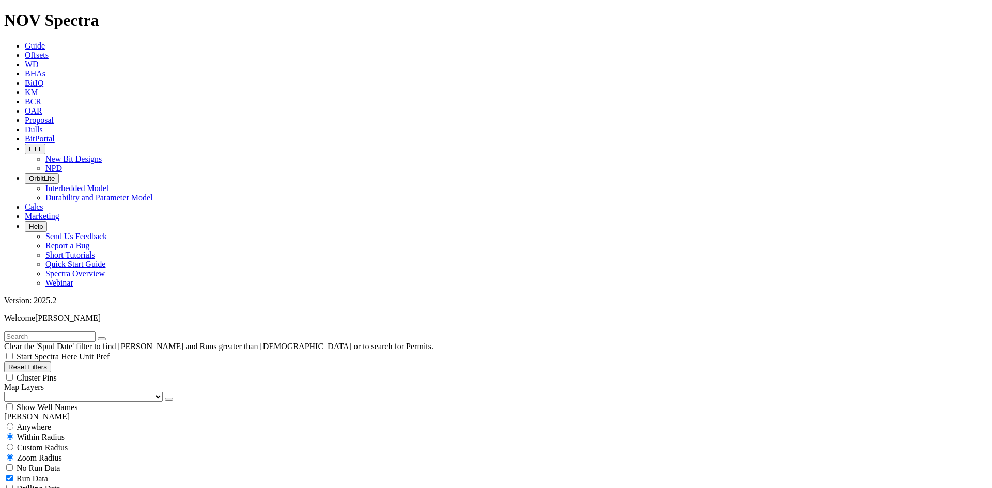
scroll to position [516, 0]
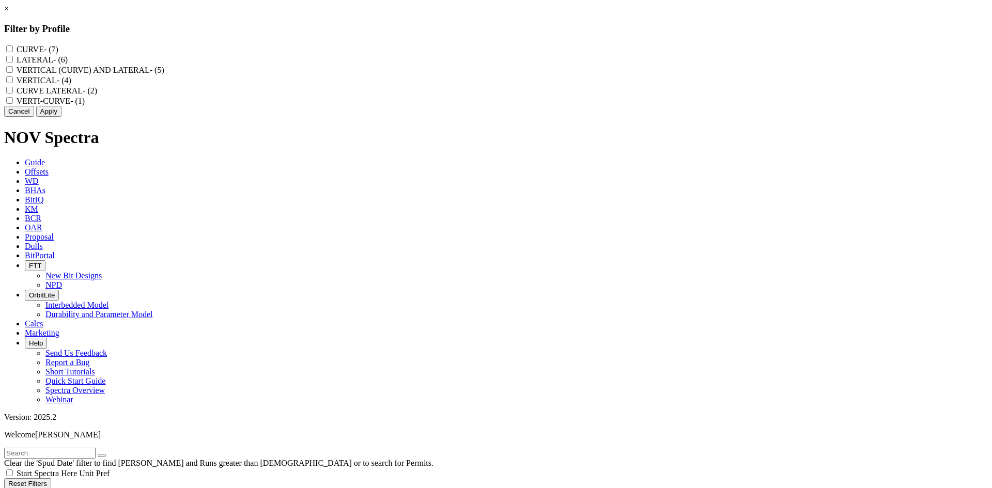
click at [164, 74] on label "VERTICAL (CURVE) AND LATERAL - (5)" at bounding box center [91, 70] width 148 height 9
click at [13, 73] on LATERAL "VERTICAL (CURVE) AND LATERAL - (5)" at bounding box center [9, 69] width 7 height 7
click at [9, 13] on link "×" at bounding box center [6, 8] width 5 height 9
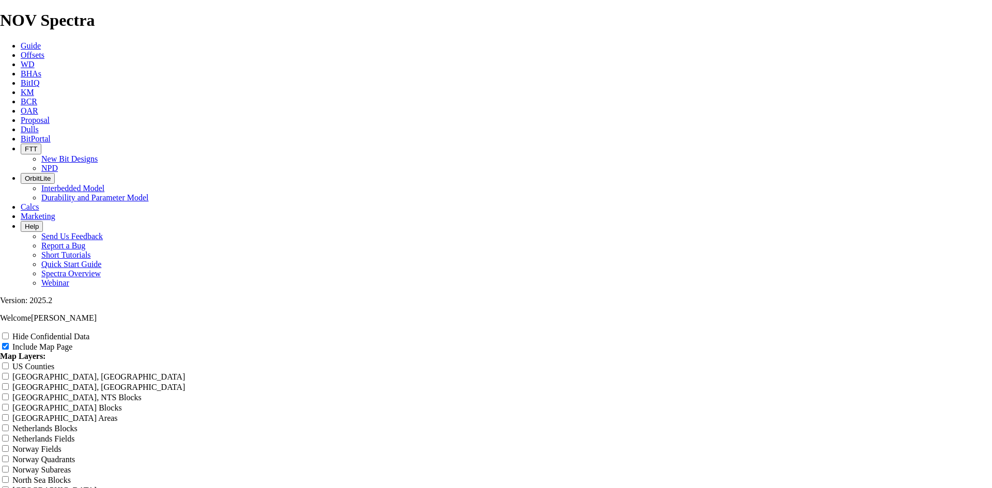
click at [89, 332] on label "Hide Confidential Data" at bounding box center [50, 336] width 77 height 9
drag, startPoint x: 585, startPoint y: 72, endPoint x: 511, endPoint y: 86, distance: 75.2
click at [89, 332] on label "Hide Confidential Data" at bounding box center [50, 336] width 77 height 9
click at [9, 333] on input "Hide Confidential Data" at bounding box center [5, 336] width 7 height 7
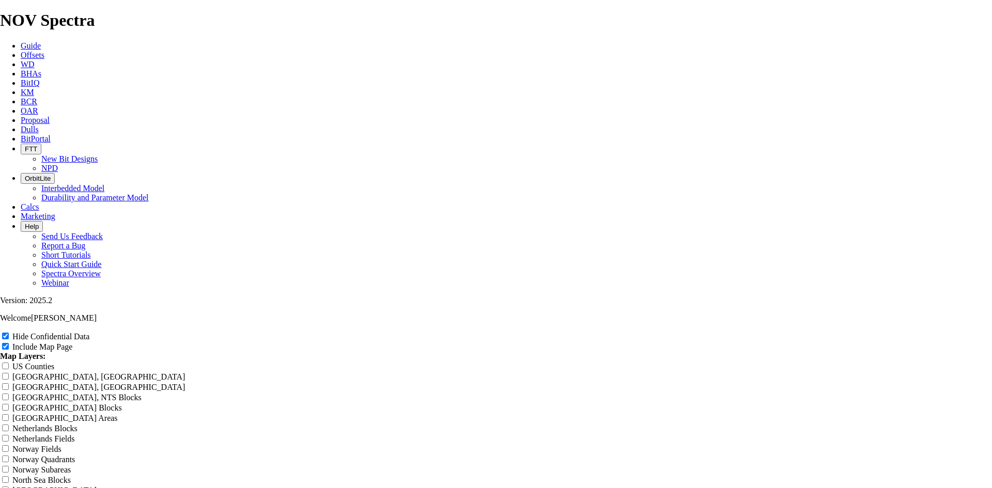
drag, startPoint x: 557, startPoint y: 71, endPoint x: 404, endPoint y: 89, distance: 154.4
drag, startPoint x: 548, startPoint y: 194, endPoint x: 412, endPoint y: 197, distance: 136.9
